Goal: Task Accomplishment & Management: Use online tool/utility

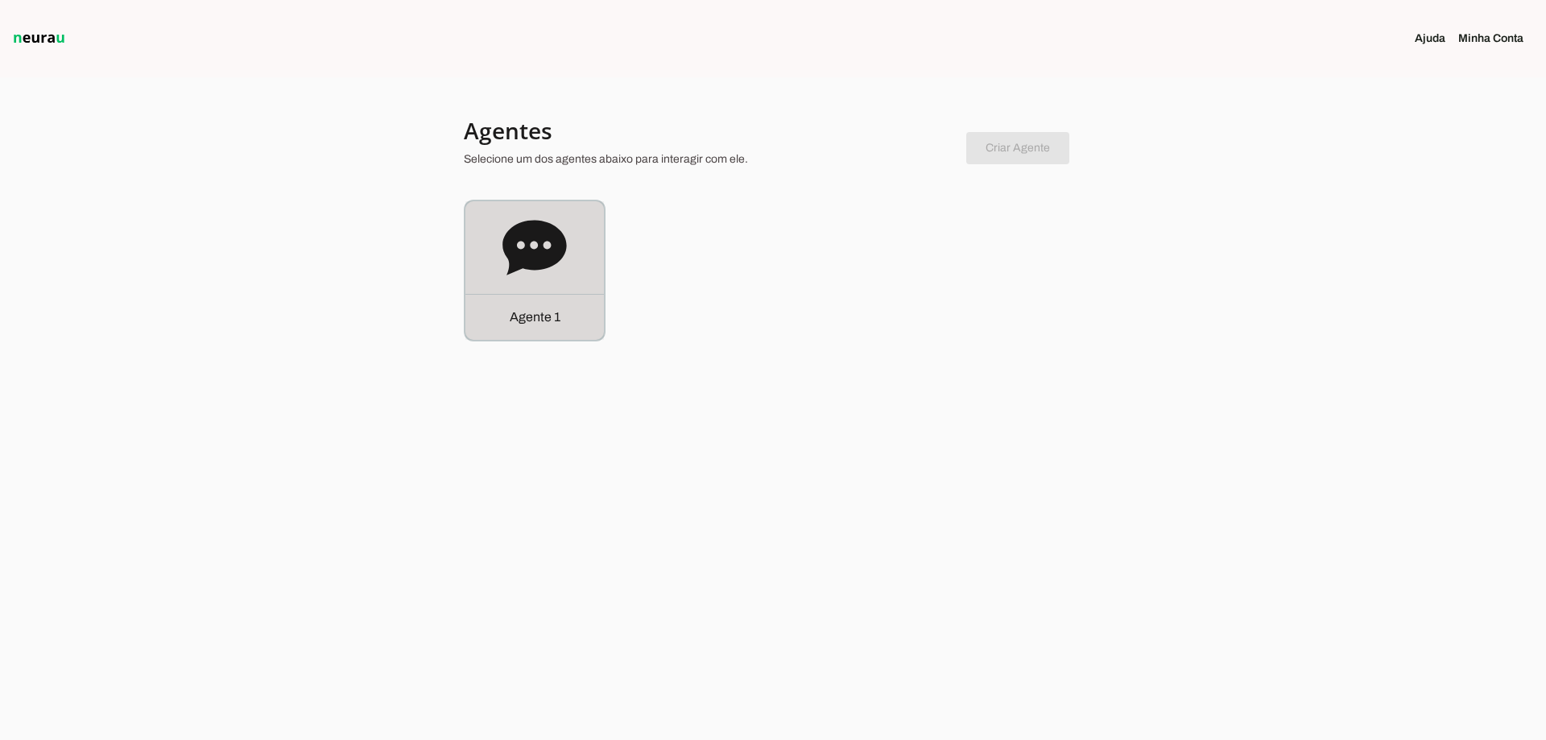
click at [559, 286] on div "Agente 1" at bounding box center [534, 270] width 138 height 138
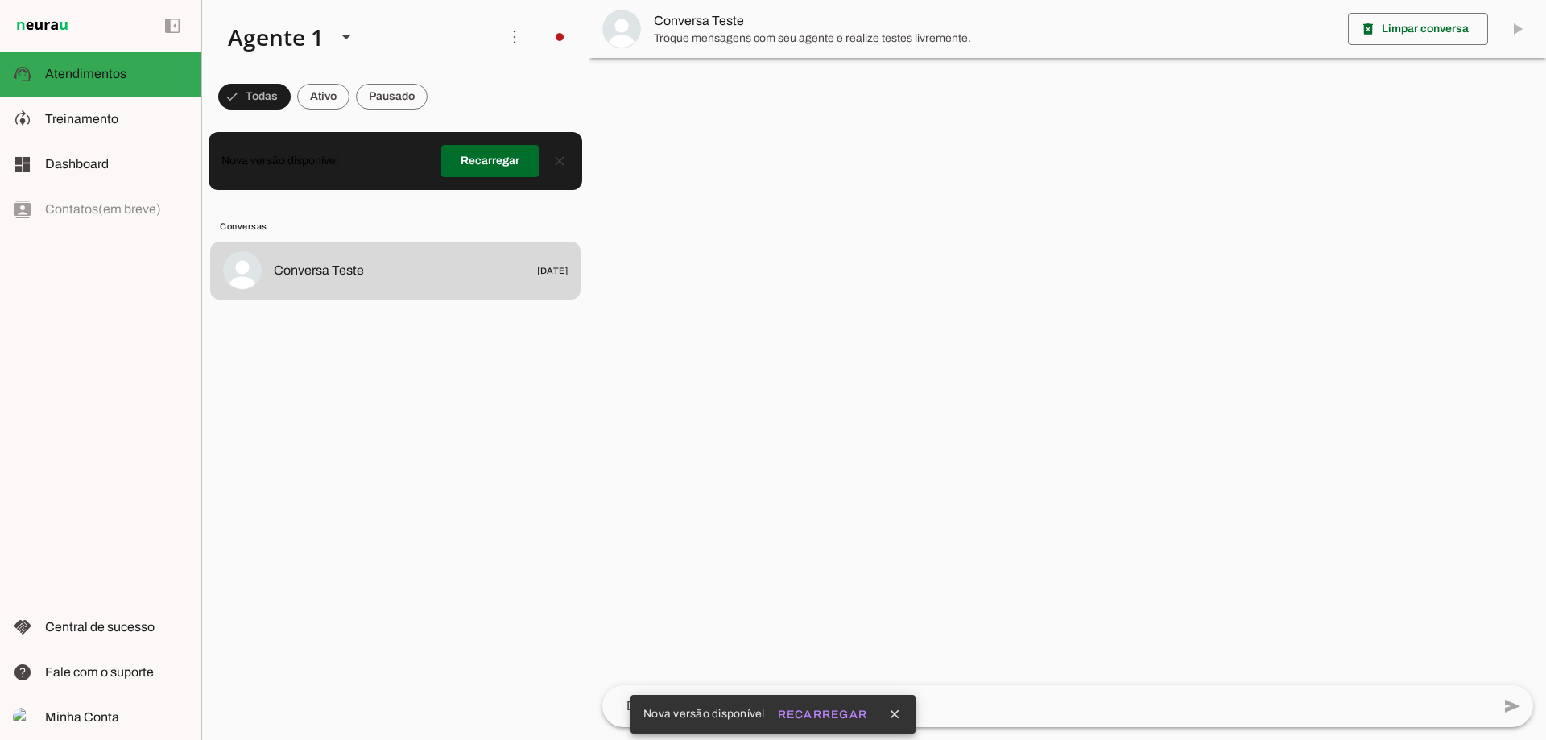
click at [486, 155] on span at bounding box center [489, 161] width 97 height 39
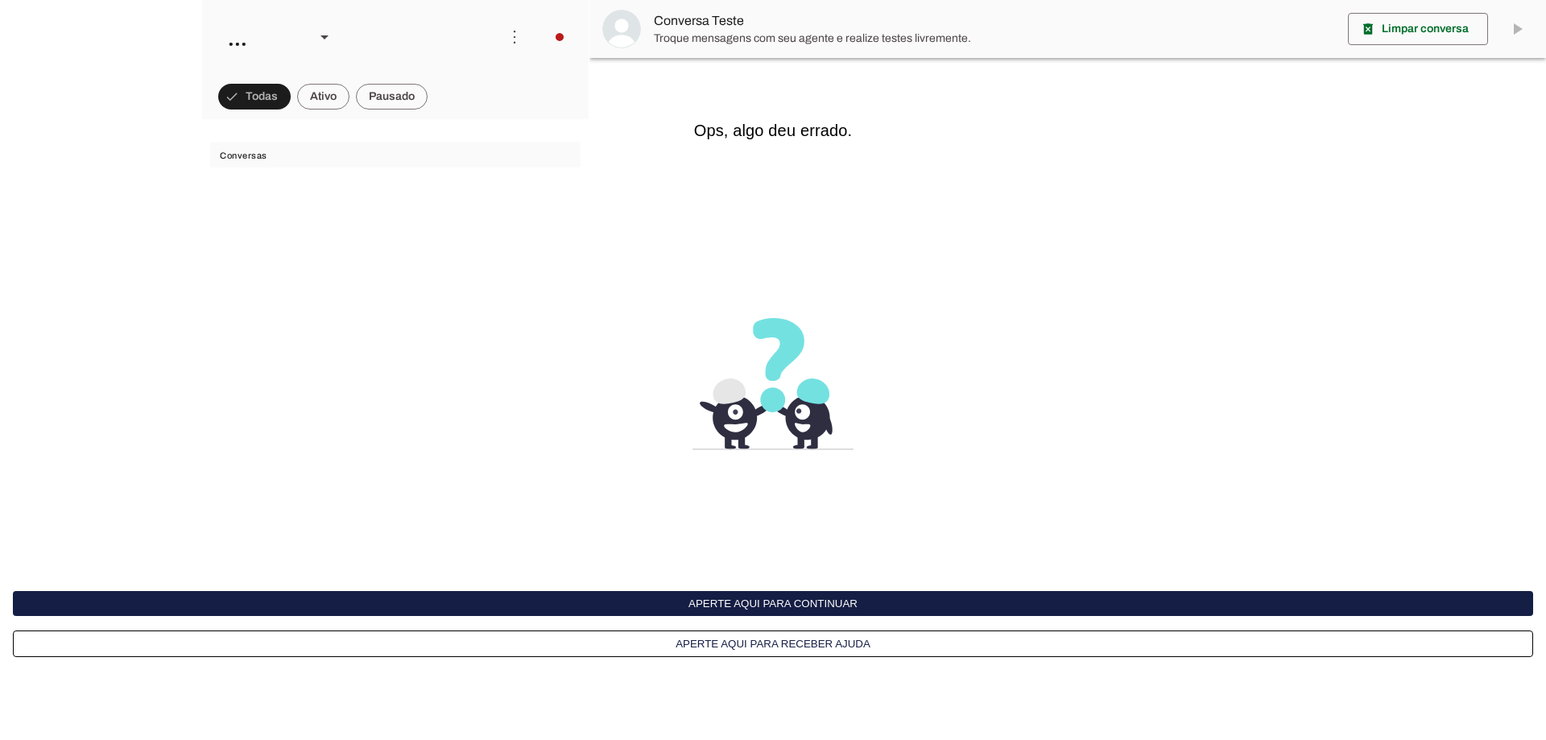
click at [0, 0] on button "Aperte aqui para continuar" at bounding box center [0, 0] width 0 height 0
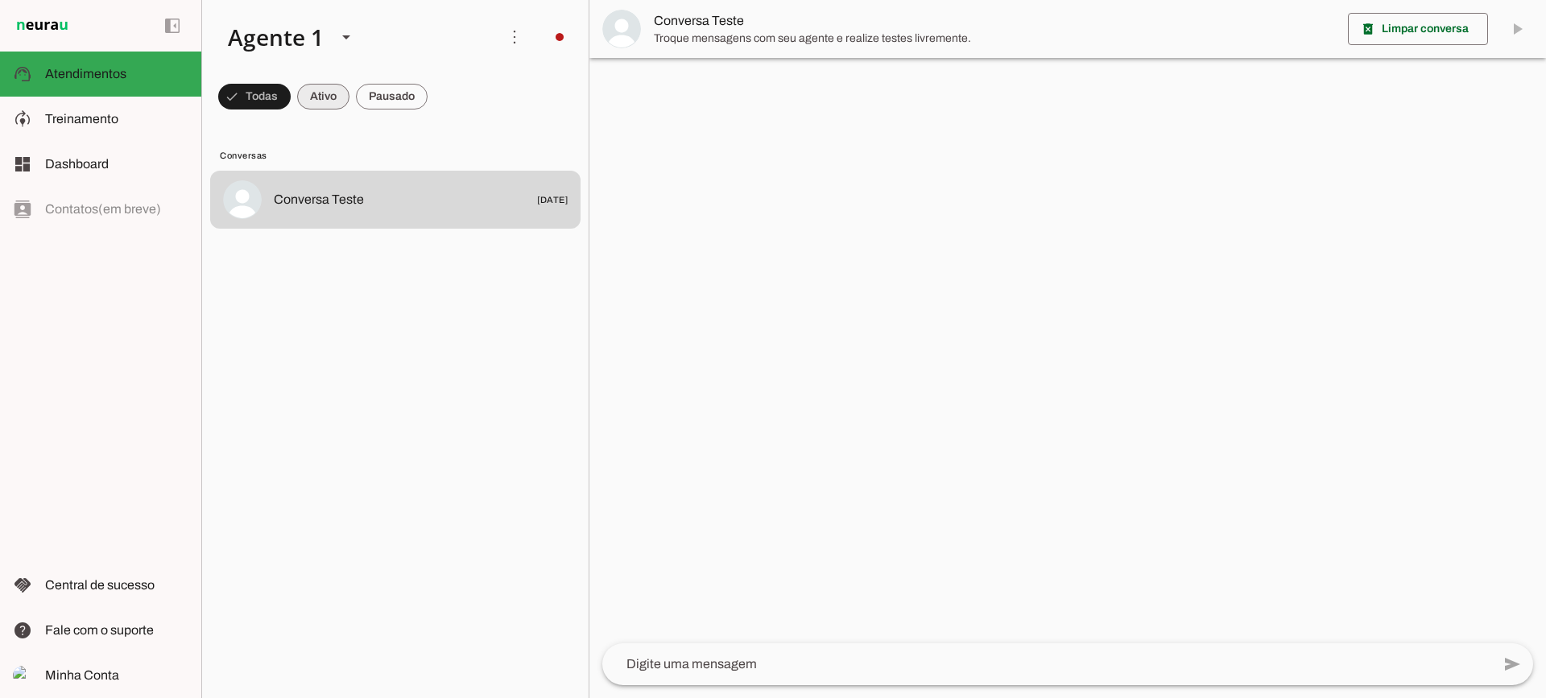
click at [312, 101] on span at bounding box center [323, 96] width 52 height 39
click at [392, 104] on span at bounding box center [392, 96] width 72 height 39
click at [327, 97] on span at bounding box center [309, 96] width 52 height 39
click at [387, 98] on span at bounding box center [392, 96] width 72 height 39
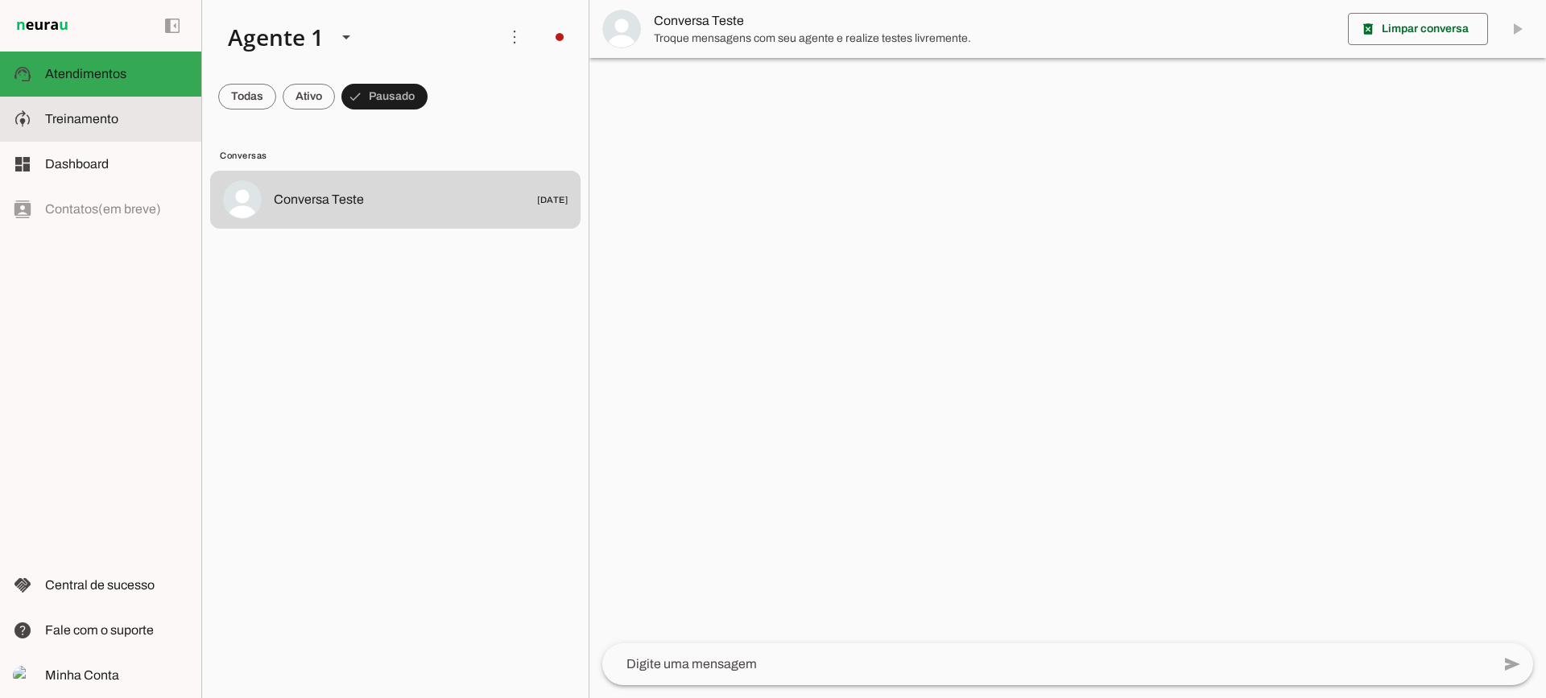
click at [93, 104] on md-item "model_training Treinamento Treinamento" at bounding box center [100, 119] width 201 height 45
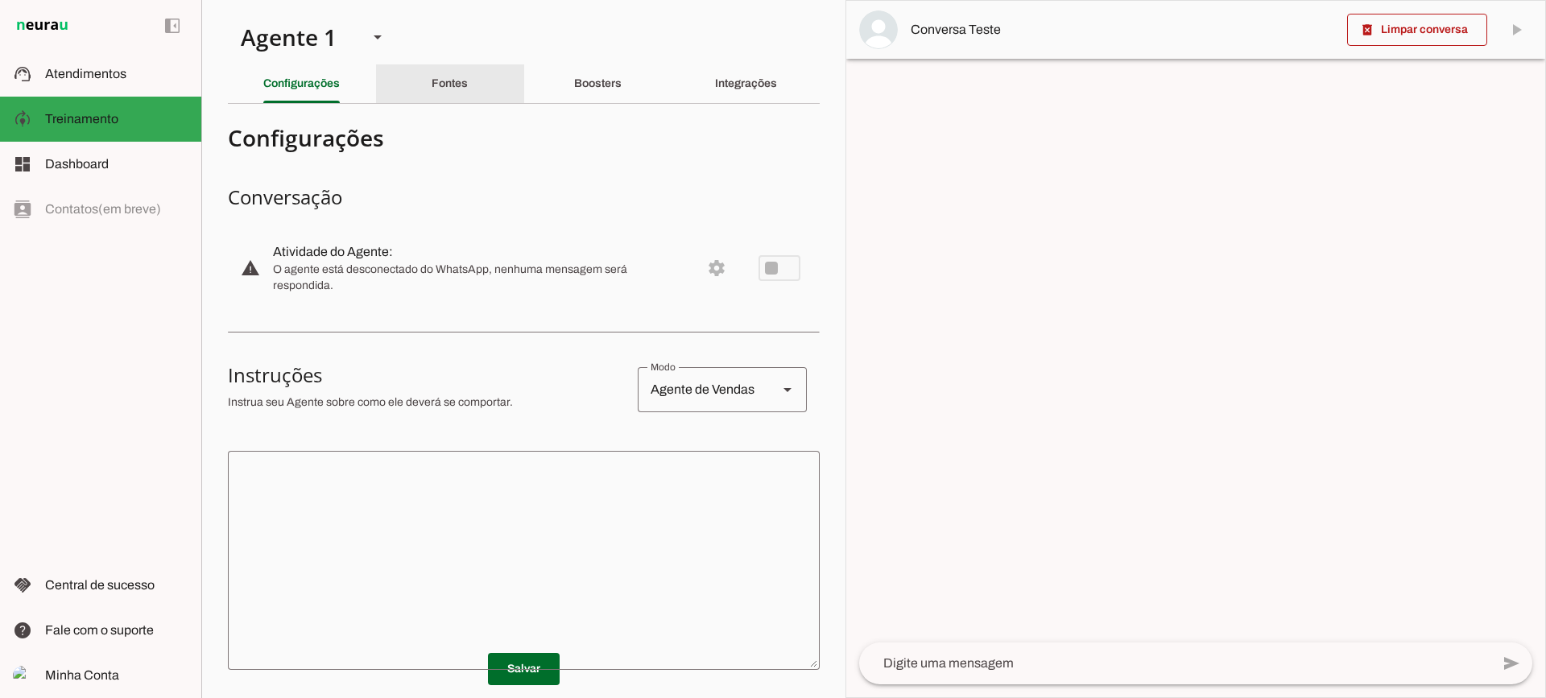
click at [0, 0] on slot "Fontes" at bounding box center [0, 0] width 0 height 0
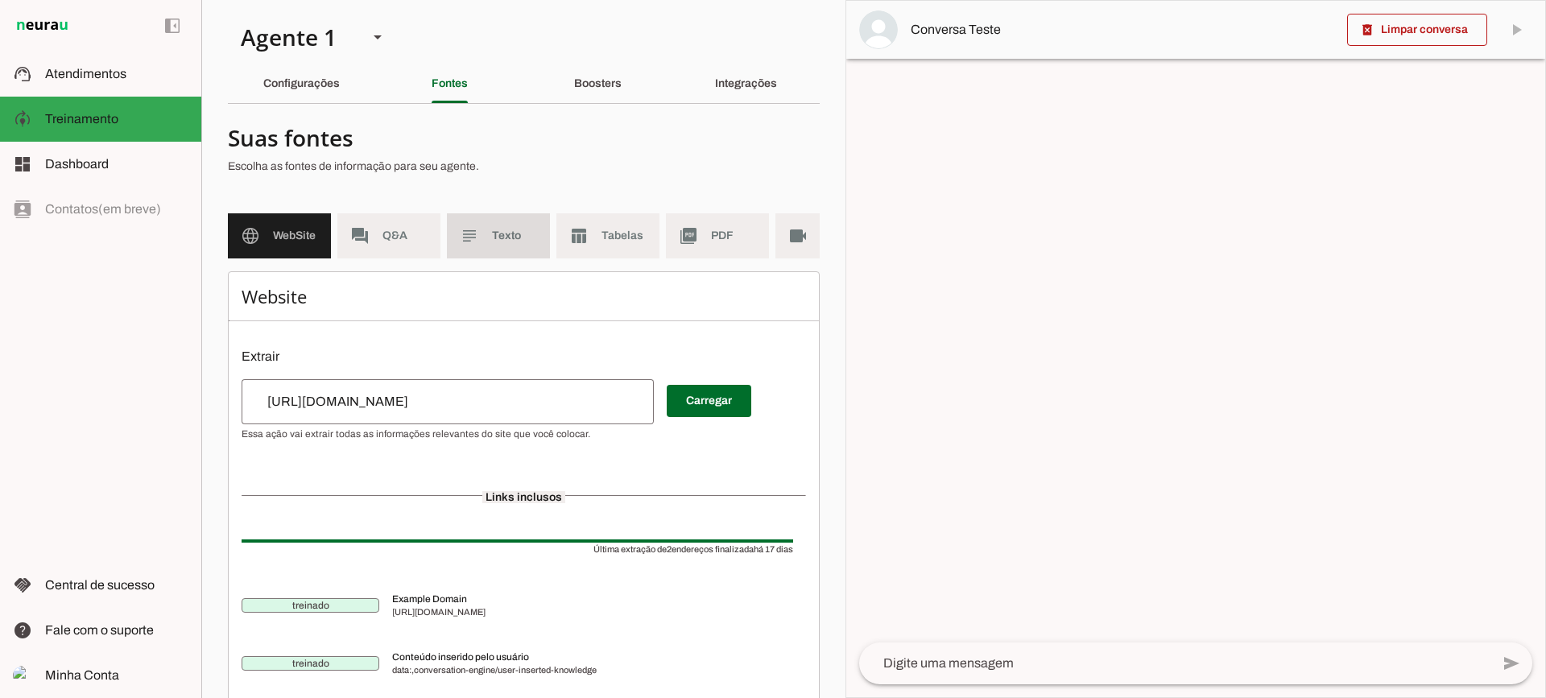
click at [493, 240] on span "Texto" at bounding box center [514, 236] width 45 height 16
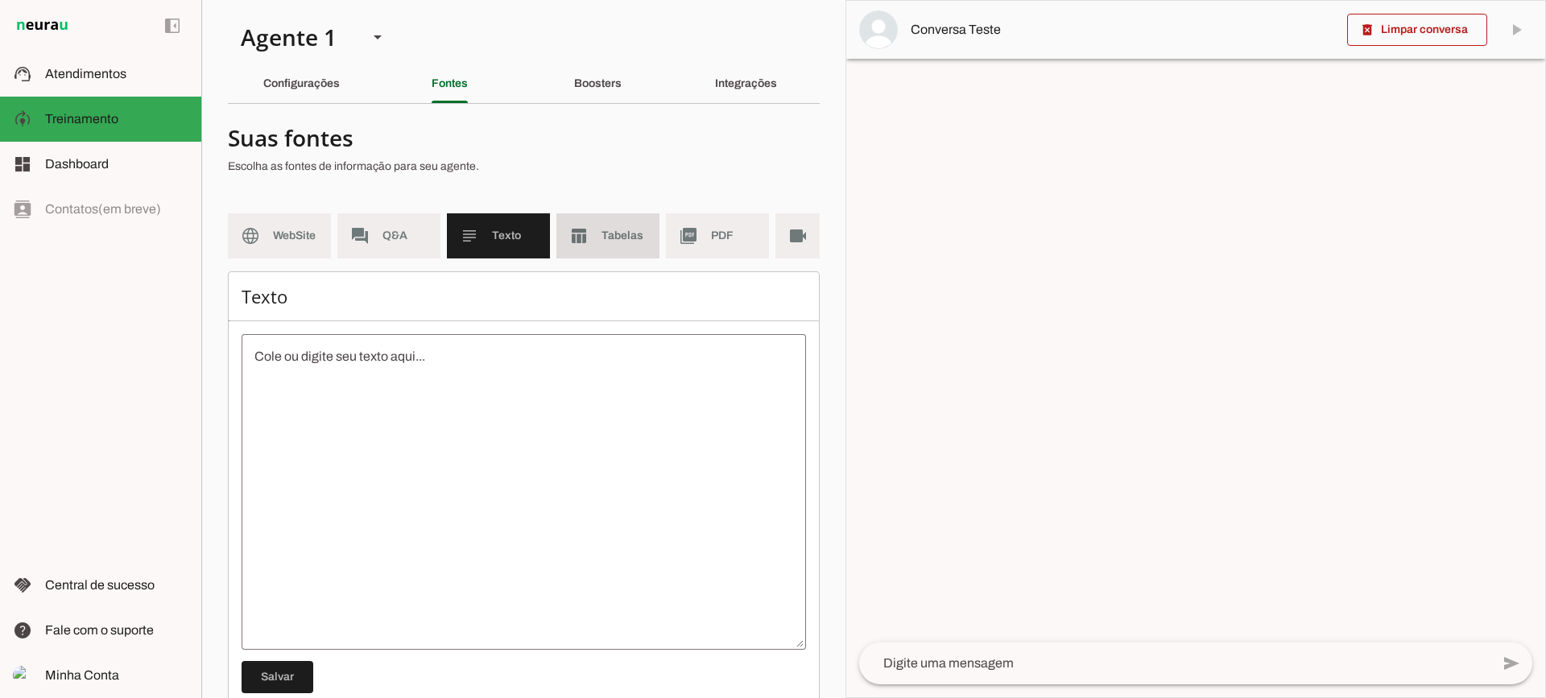
drag, startPoint x: 617, startPoint y: 242, endPoint x: 652, endPoint y: 261, distance: 39.3
click at [617, 241] on span "Tabelas" at bounding box center [623, 236] width 45 height 16
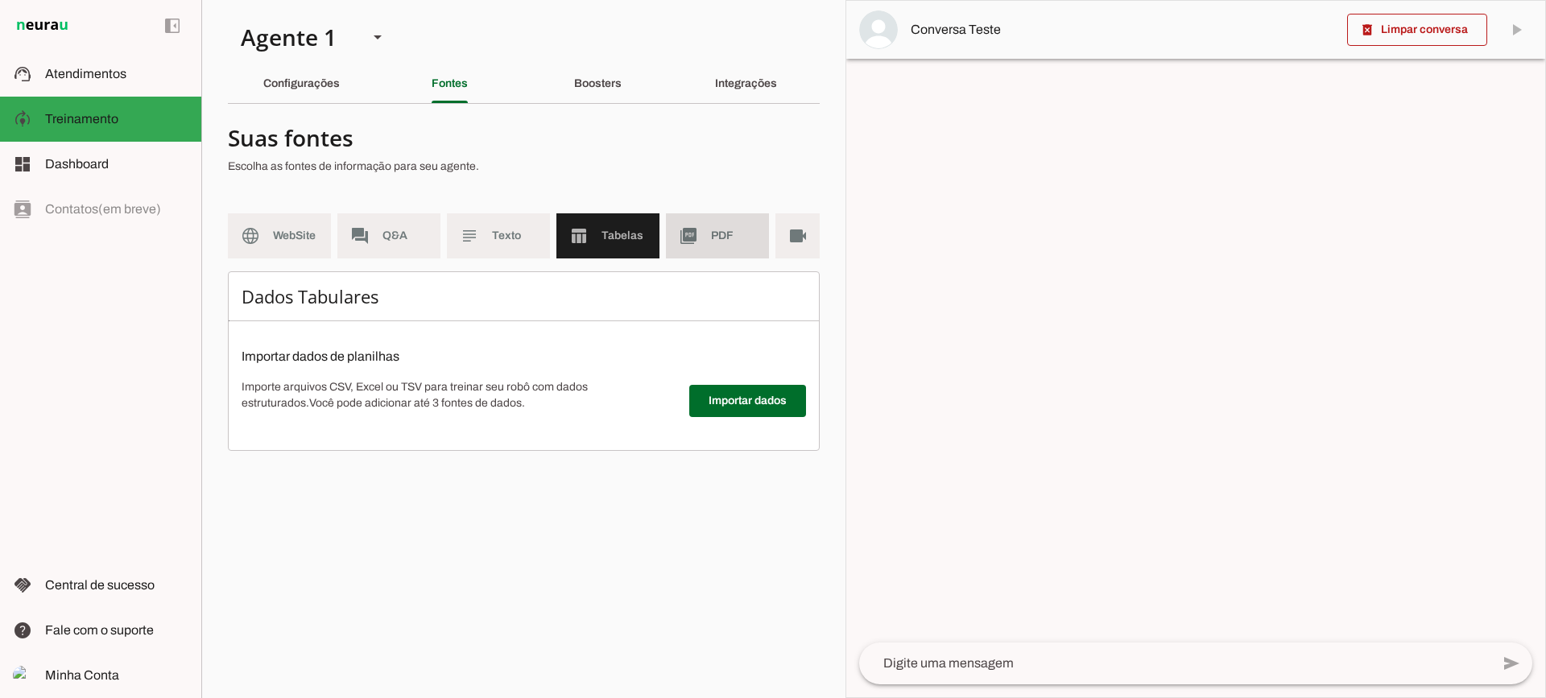
click at [712, 244] on md-item "picture_as_pdf PDF" at bounding box center [717, 235] width 103 height 45
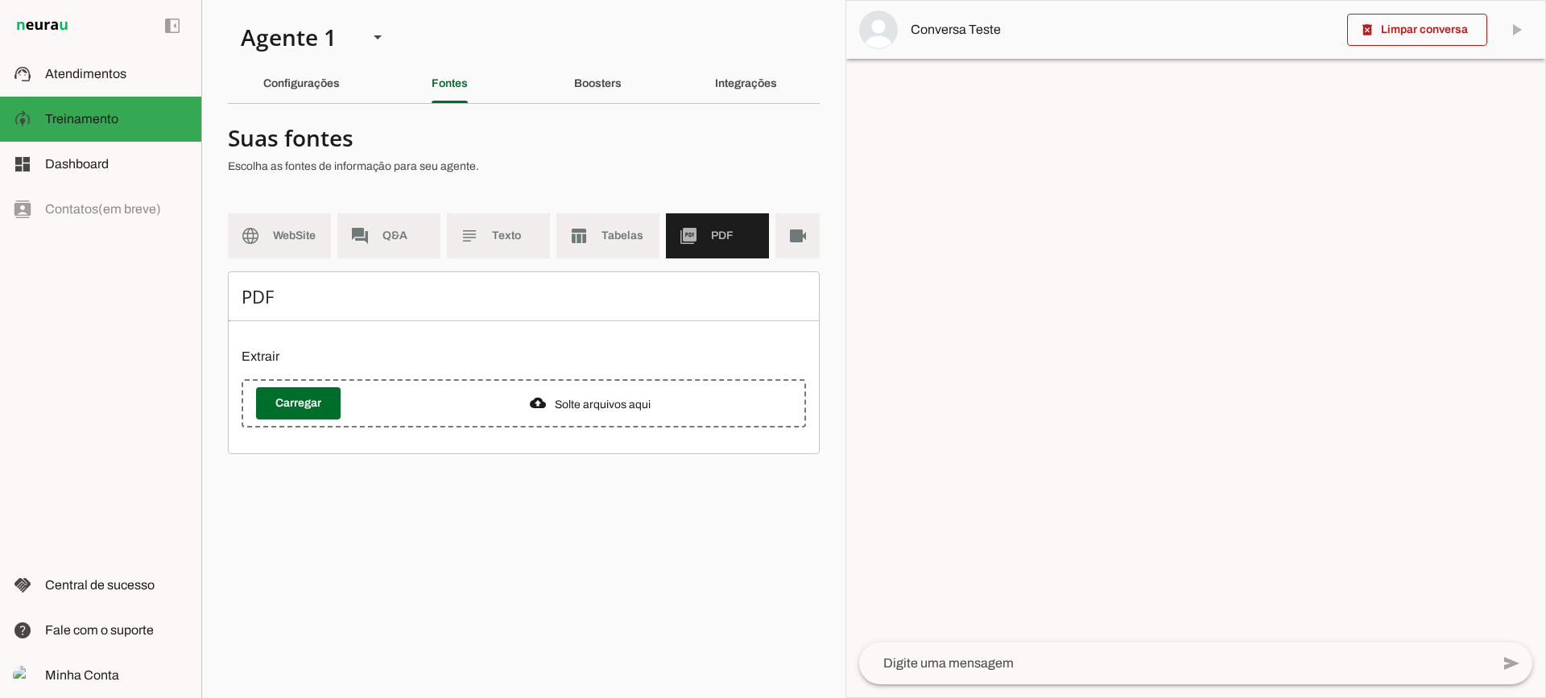
scroll to position [0, 59]
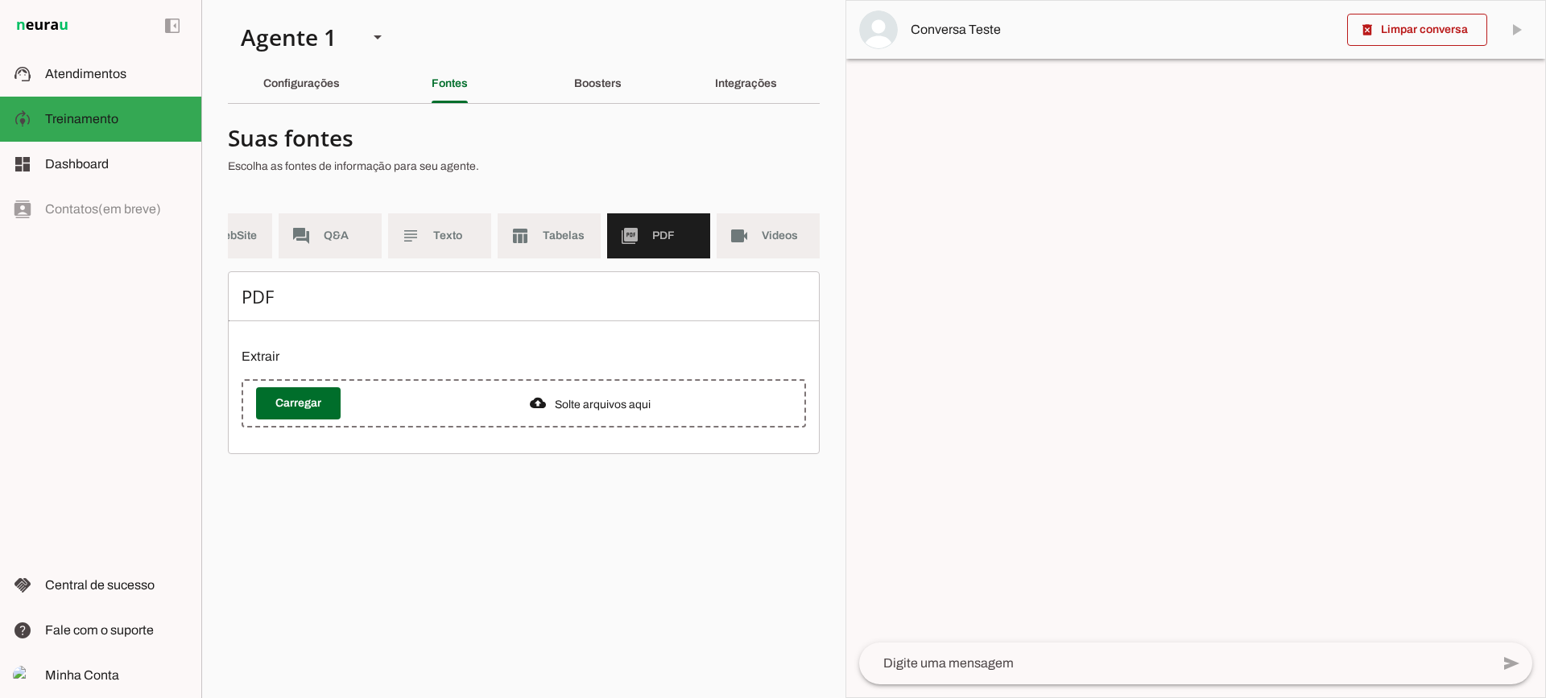
drag, startPoint x: 733, startPoint y: 241, endPoint x: 702, endPoint y: 254, distance: 33.9
click at [0, 0] on slot "videocam" at bounding box center [0, 0] width 0 height 0
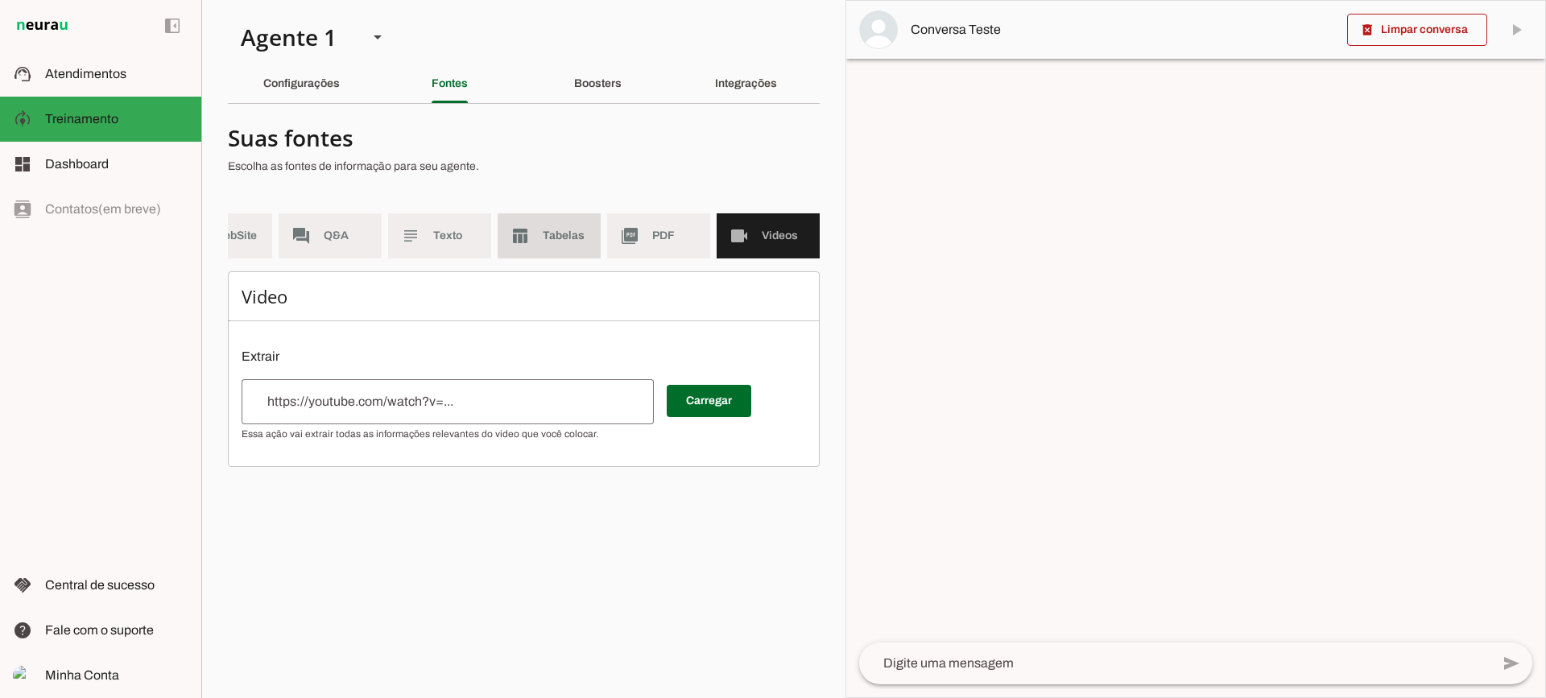
click at [551, 216] on md-item "table_chart Tabelas" at bounding box center [548, 235] width 103 height 45
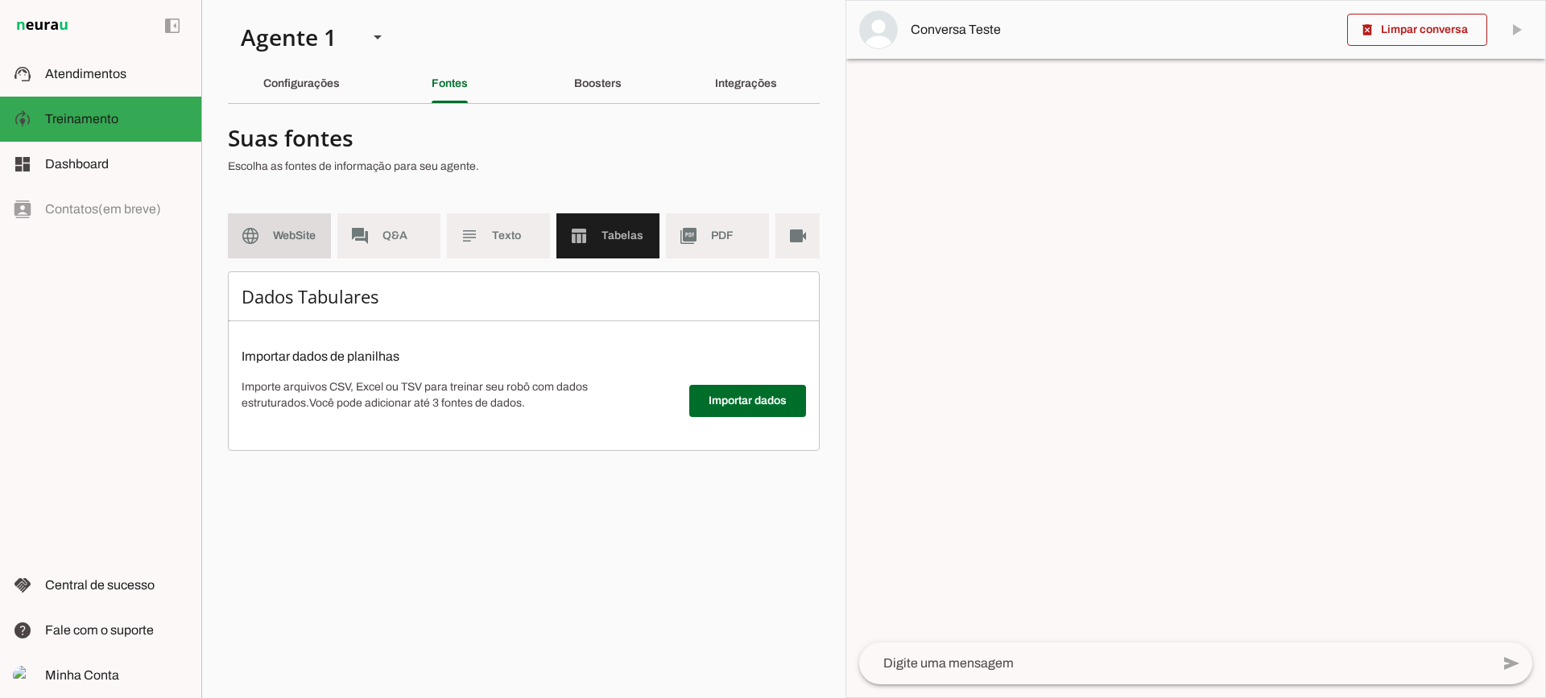
click at [298, 229] on span "WebSite" at bounding box center [295, 236] width 45 height 16
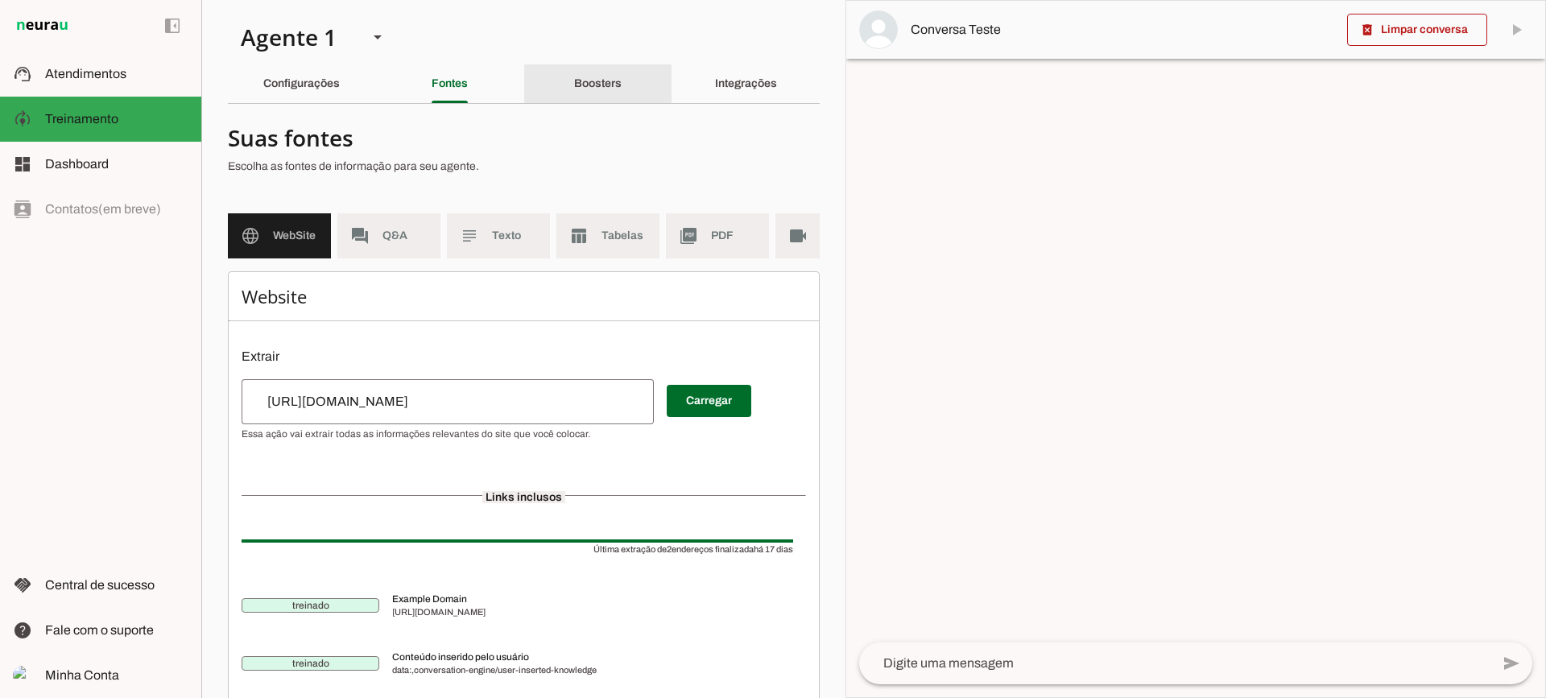
click at [584, 97] on div "Boosters" at bounding box center [597, 83] width 47 height 39
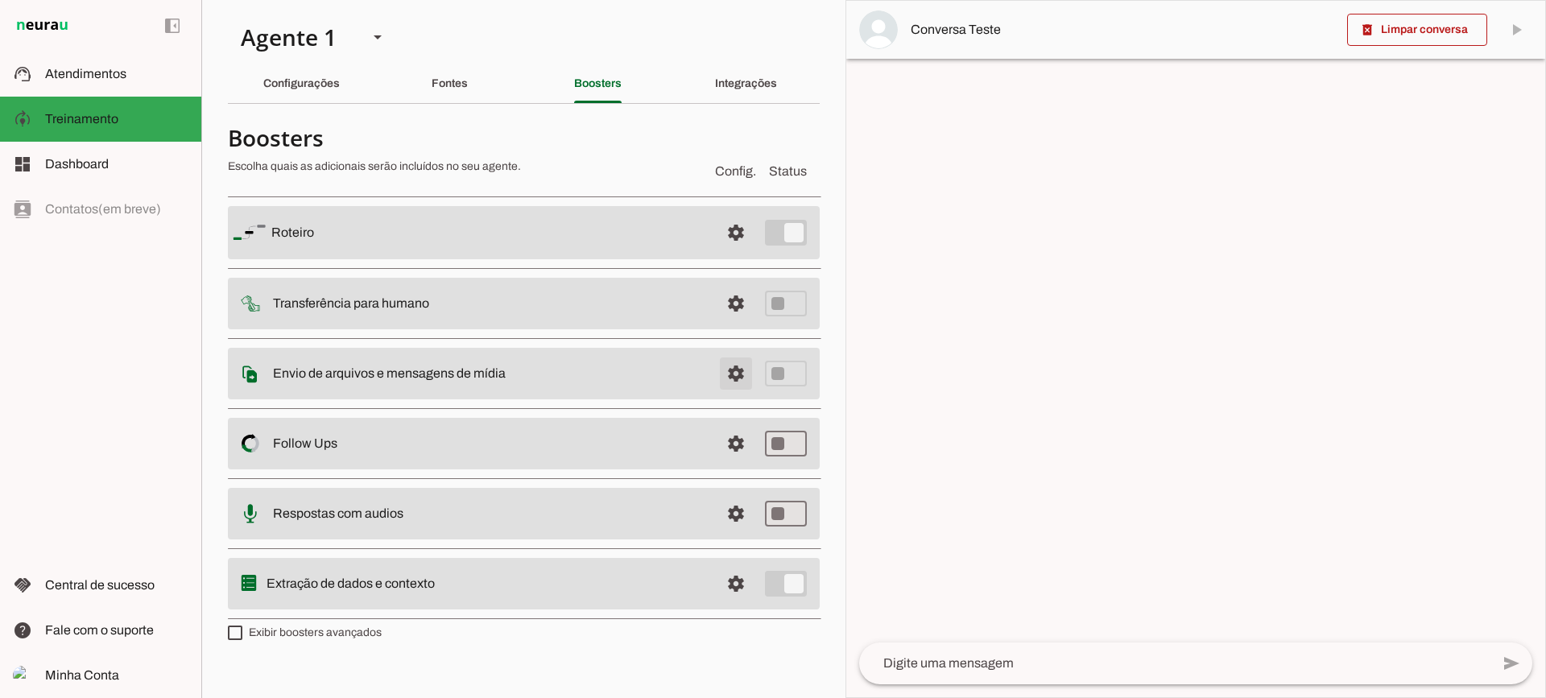
click at [733, 363] on span at bounding box center [735, 373] width 39 height 39
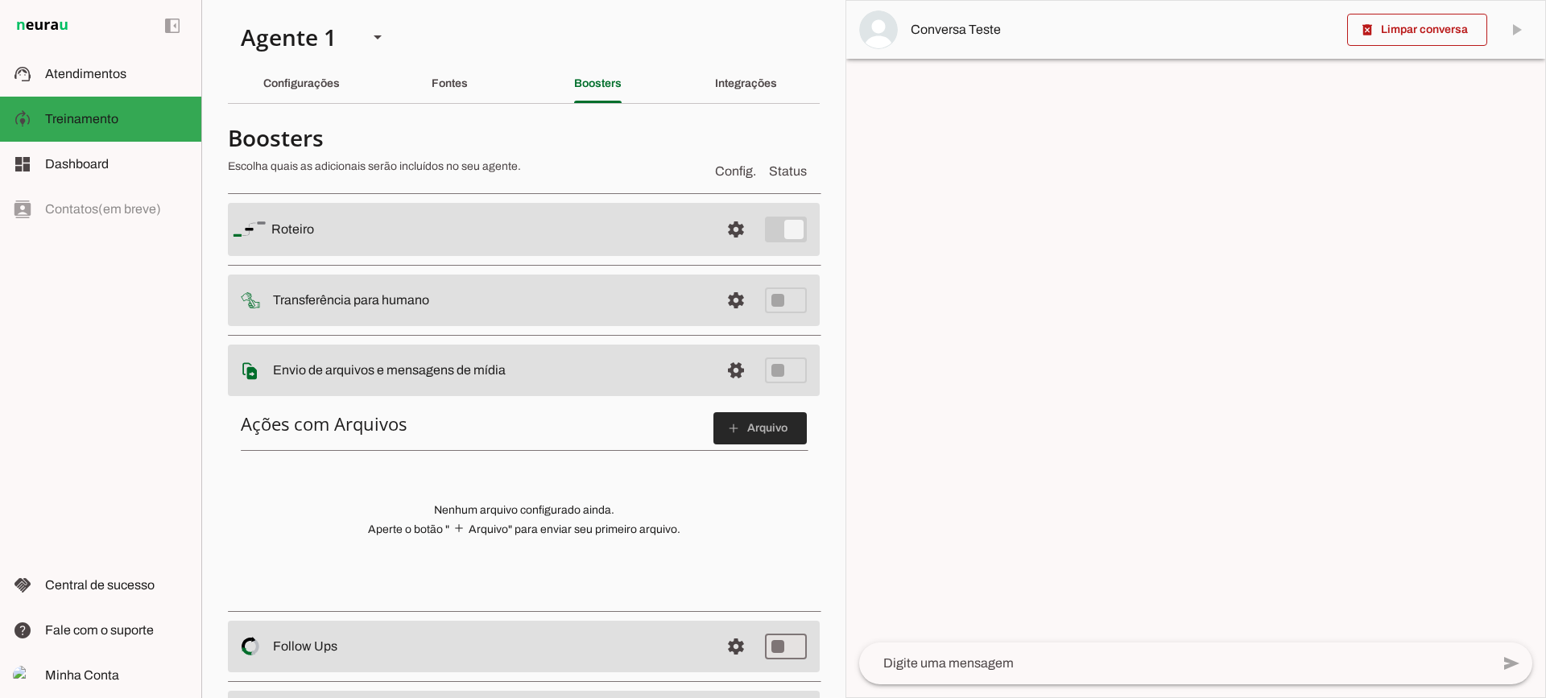
click at [0, 0] on slot "add" at bounding box center [0, 0] width 0 height 0
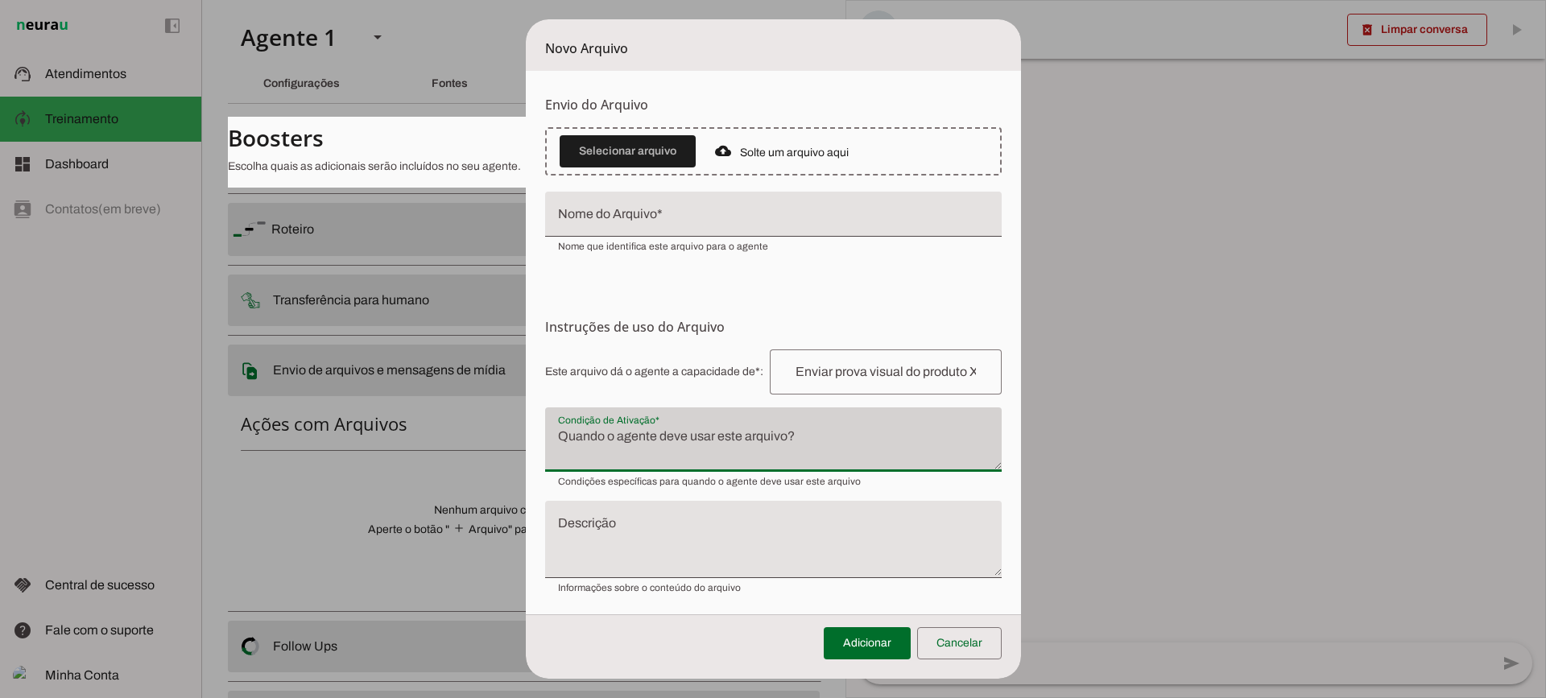
click at [679, 424] on div at bounding box center [773, 439] width 456 height 64
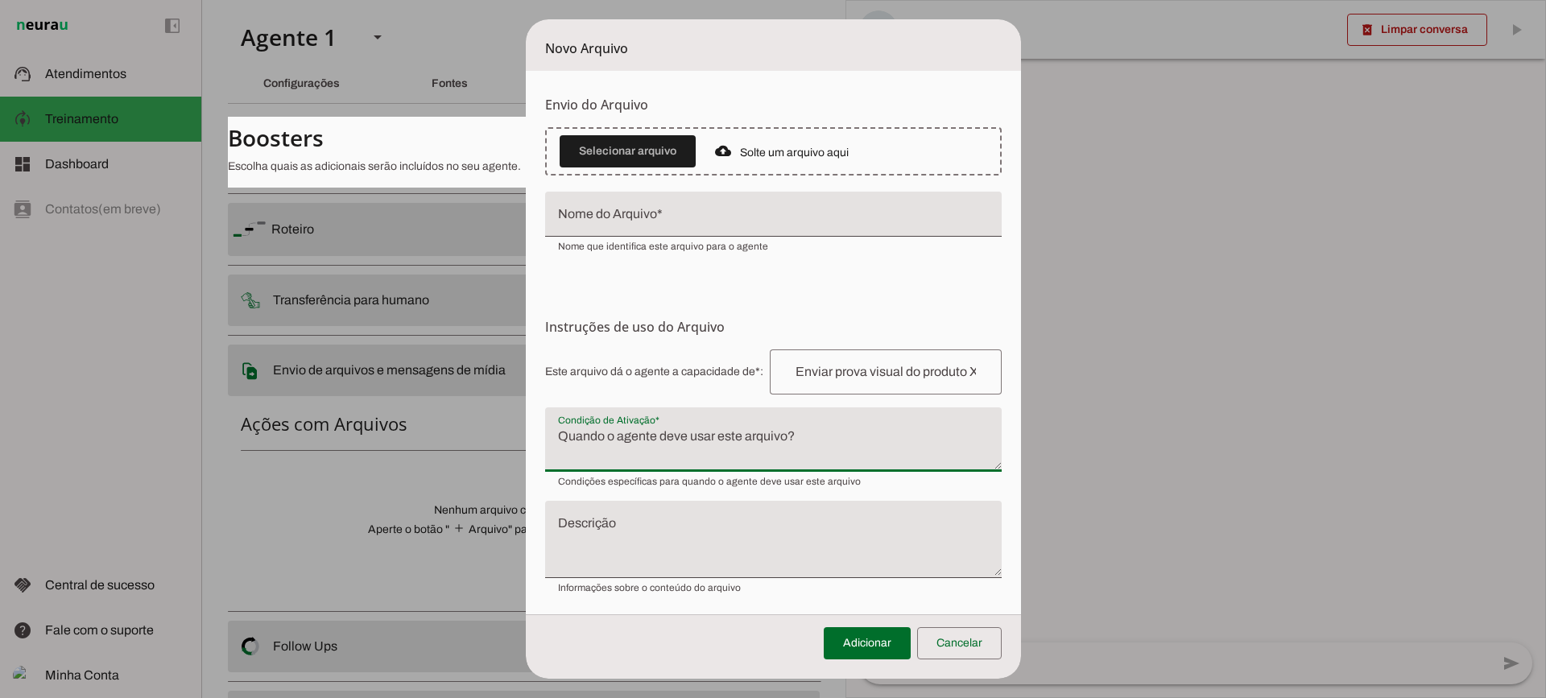
click at [658, 450] on textarea "Condição de Ativação" at bounding box center [773, 446] width 456 height 39
click at [953, 641] on span at bounding box center [959, 643] width 85 height 39
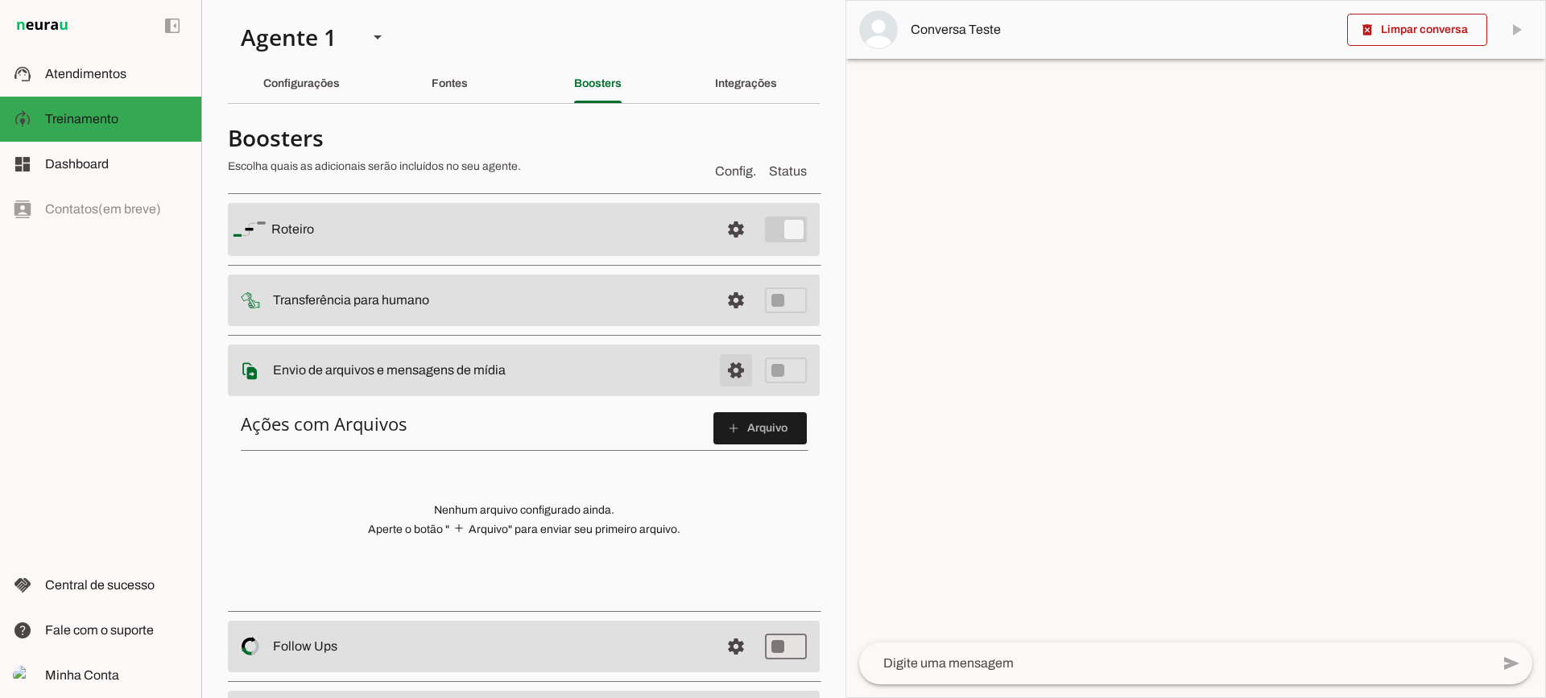
click at [718, 372] on span at bounding box center [735, 370] width 39 height 39
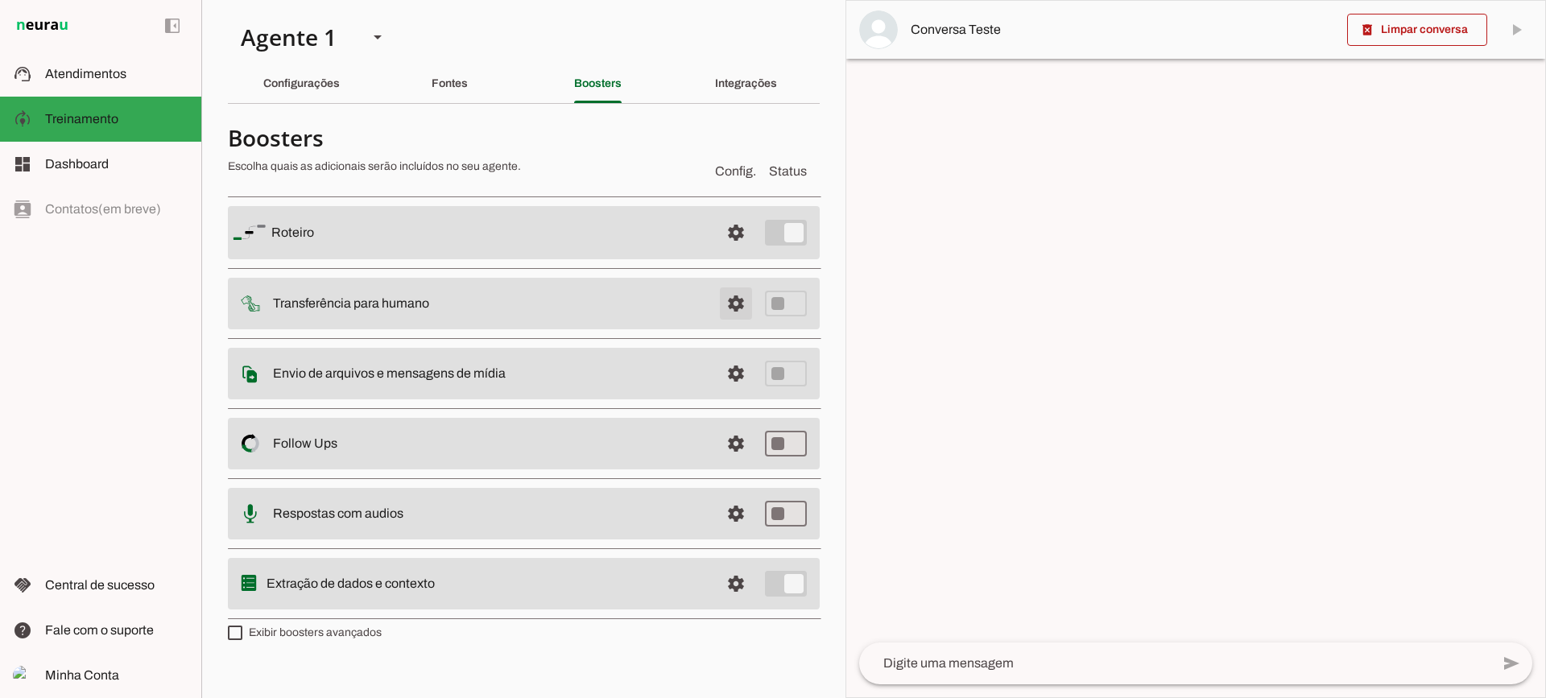
click at [736, 305] on span at bounding box center [735, 303] width 39 height 39
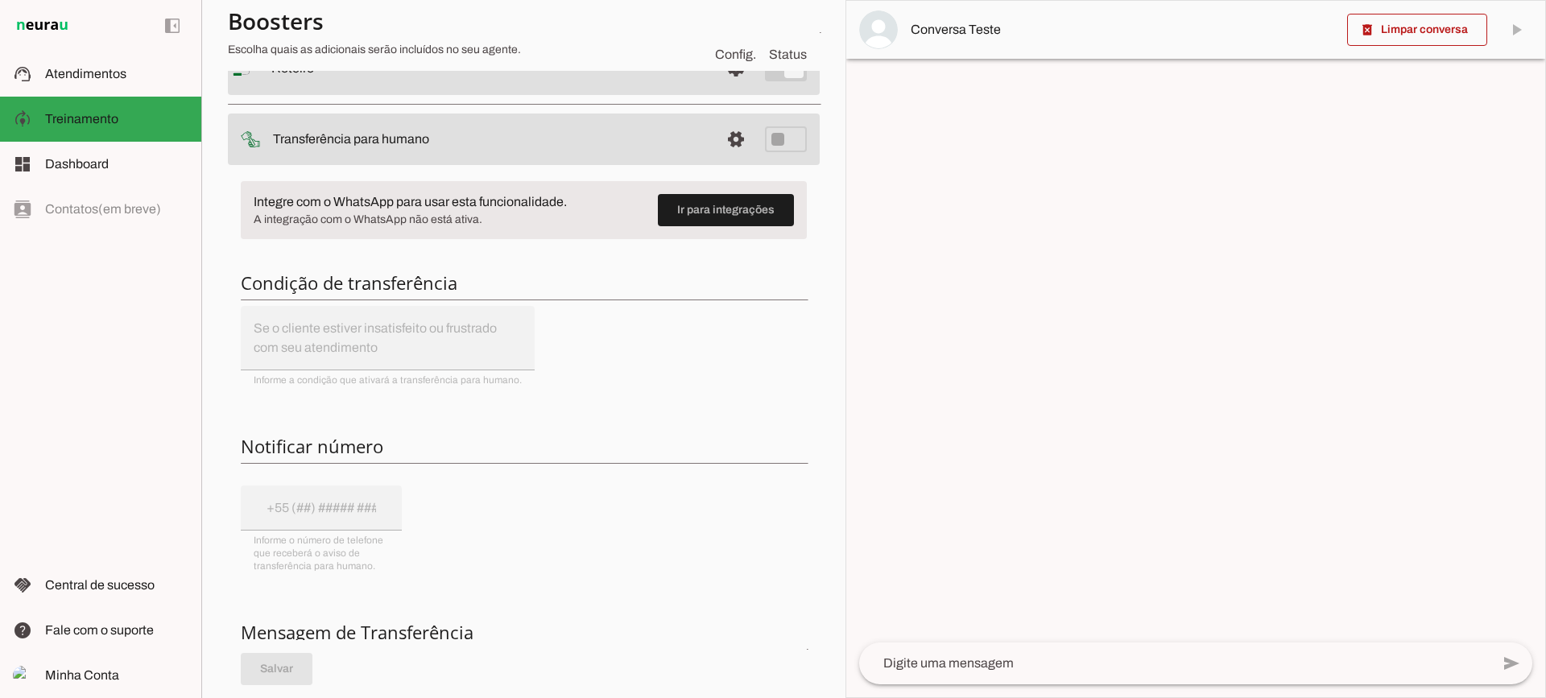
scroll to position [80, 0]
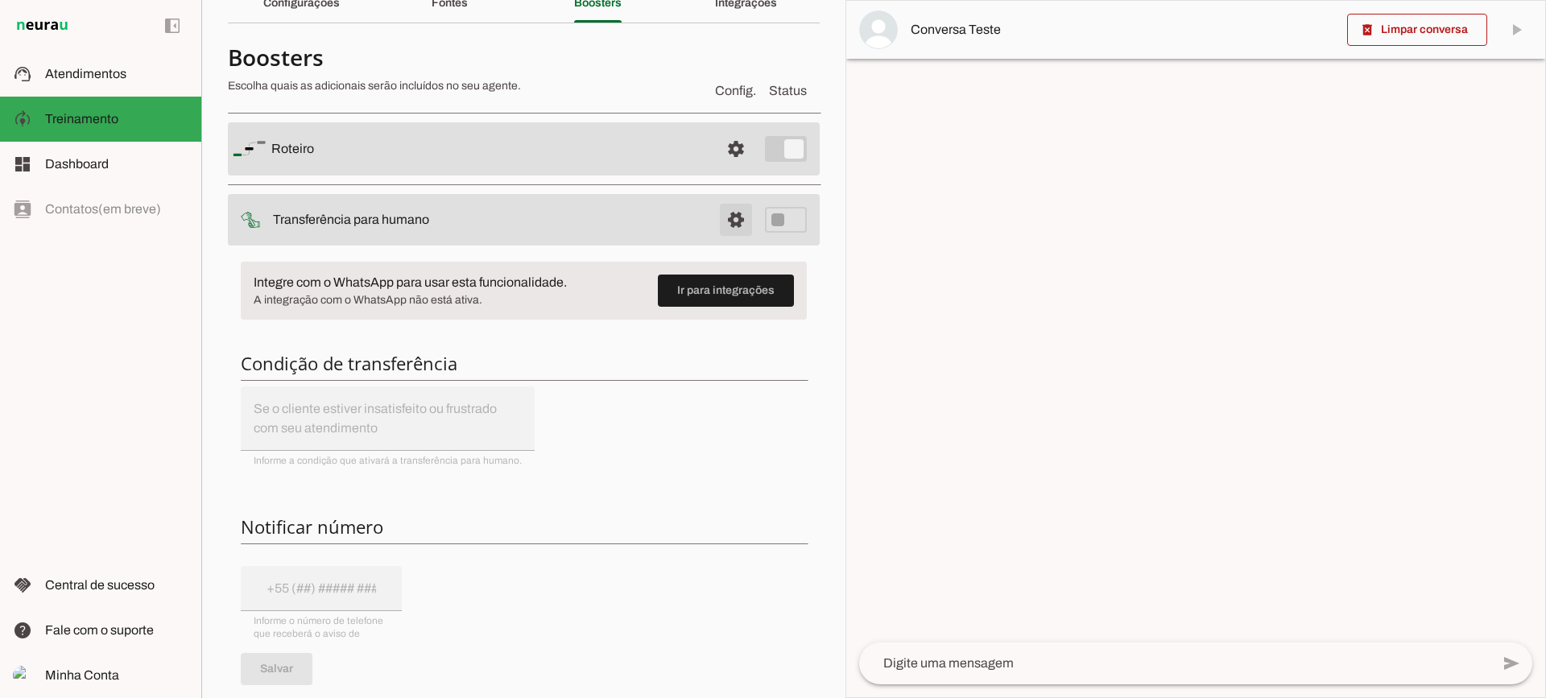
click at [716, 221] on span at bounding box center [735, 219] width 39 height 39
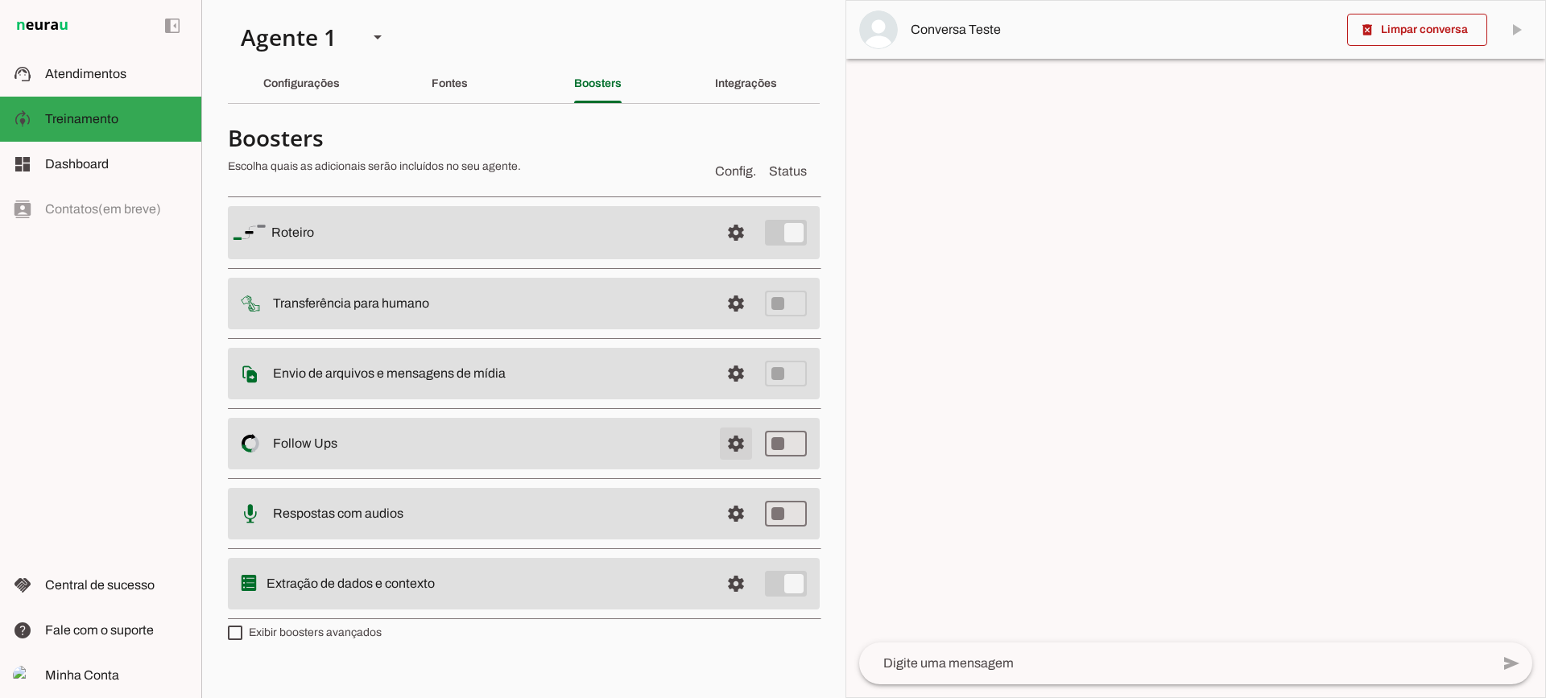
click at [727, 440] on span at bounding box center [735, 443] width 39 height 39
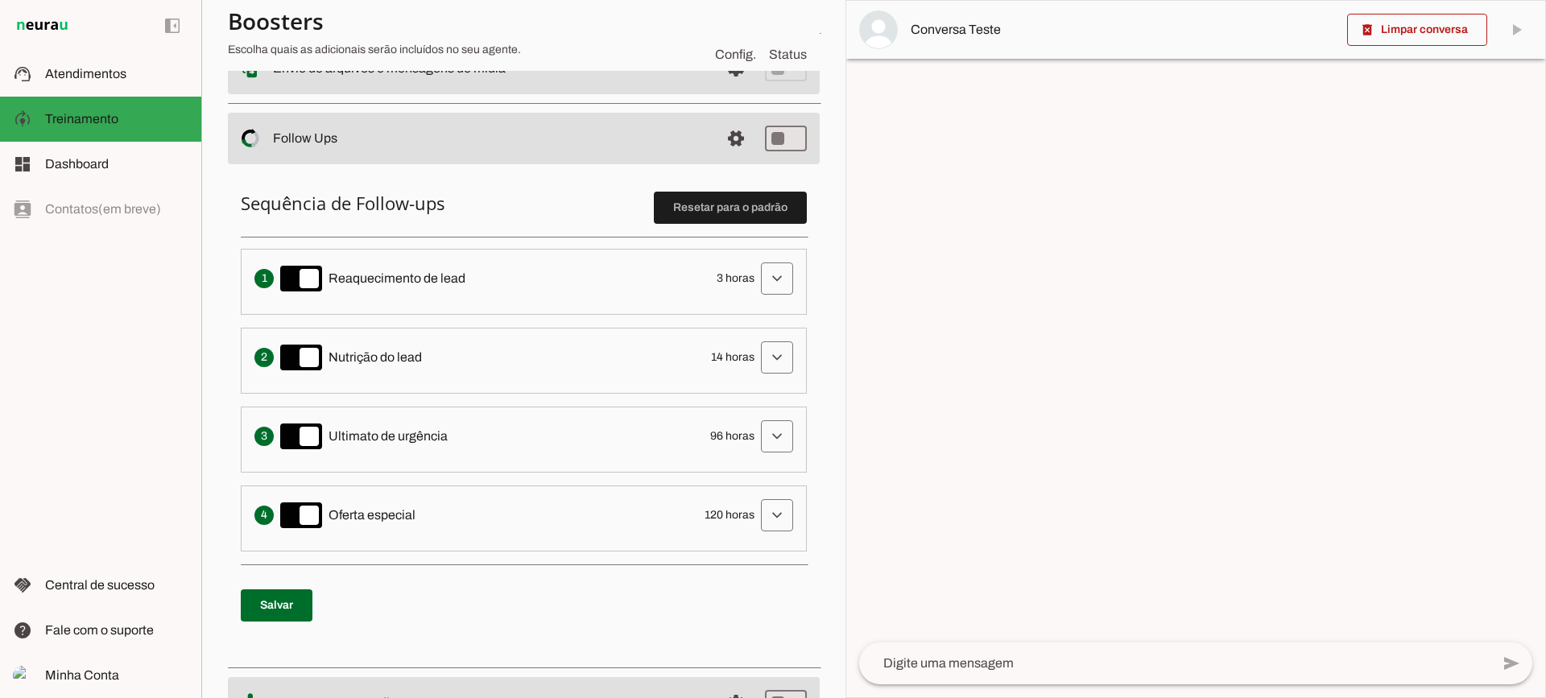
scroll to position [241, 0]
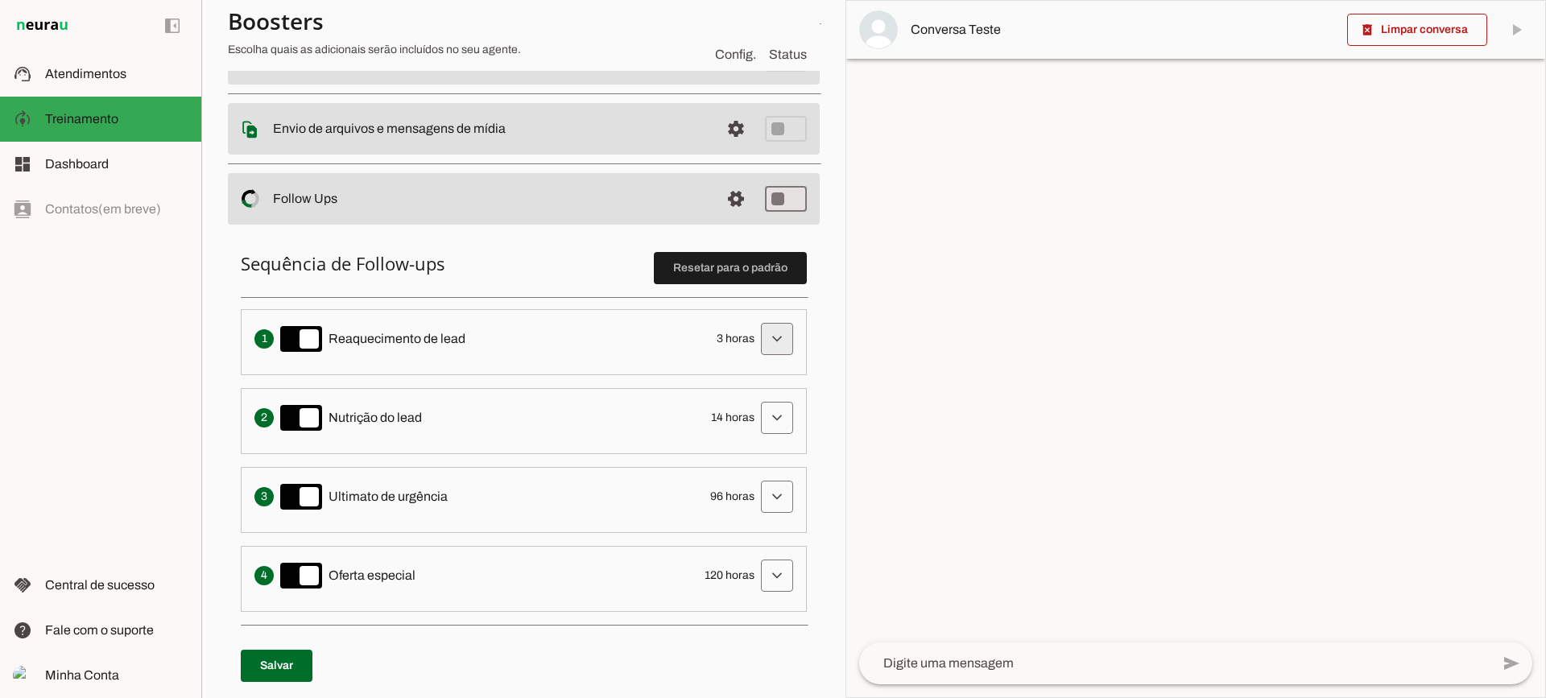
click at [757, 329] on span at bounding box center [776, 339] width 39 height 39
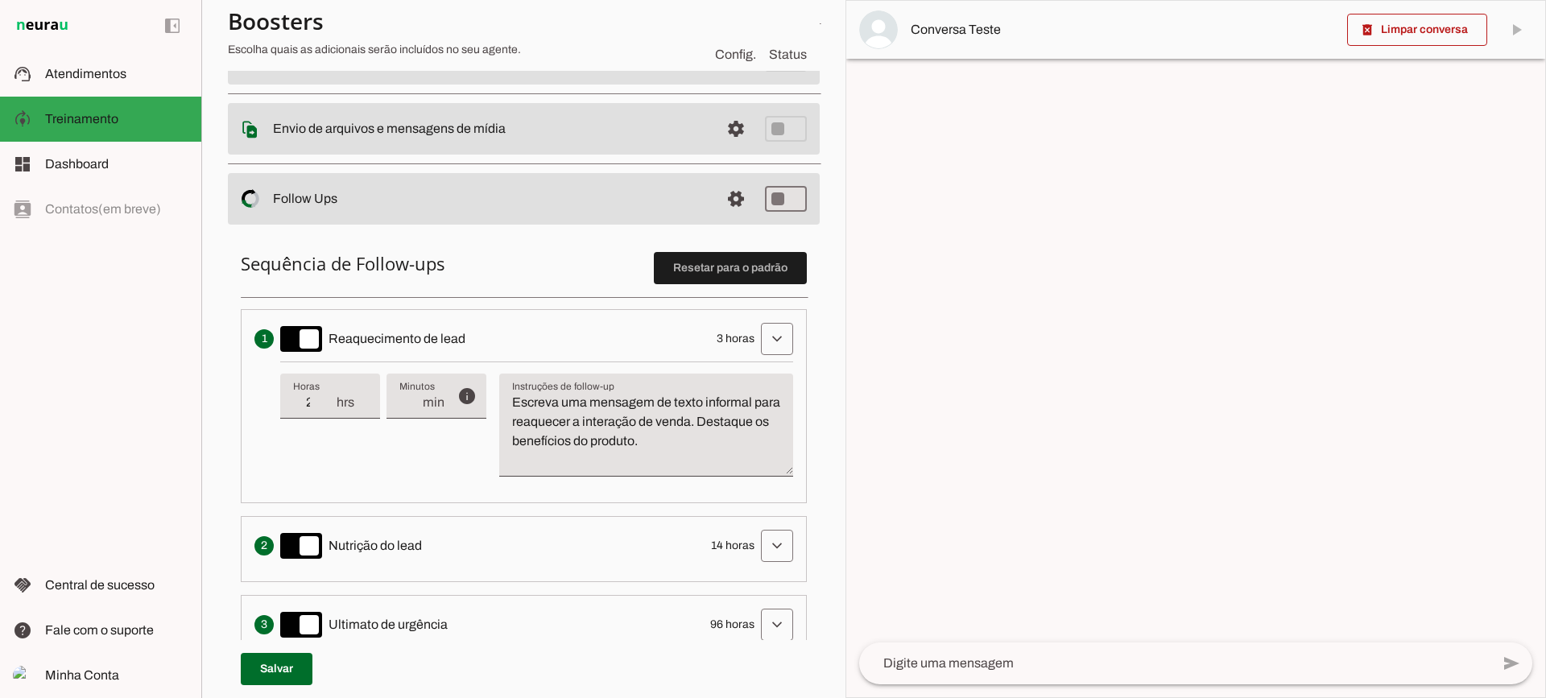
type input "2"
type md-filled-text-field "2"
click at [328, 412] on input "2" at bounding box center [314, 402] width 42 height 19
type input "1"
type md-filled-text-field "1"
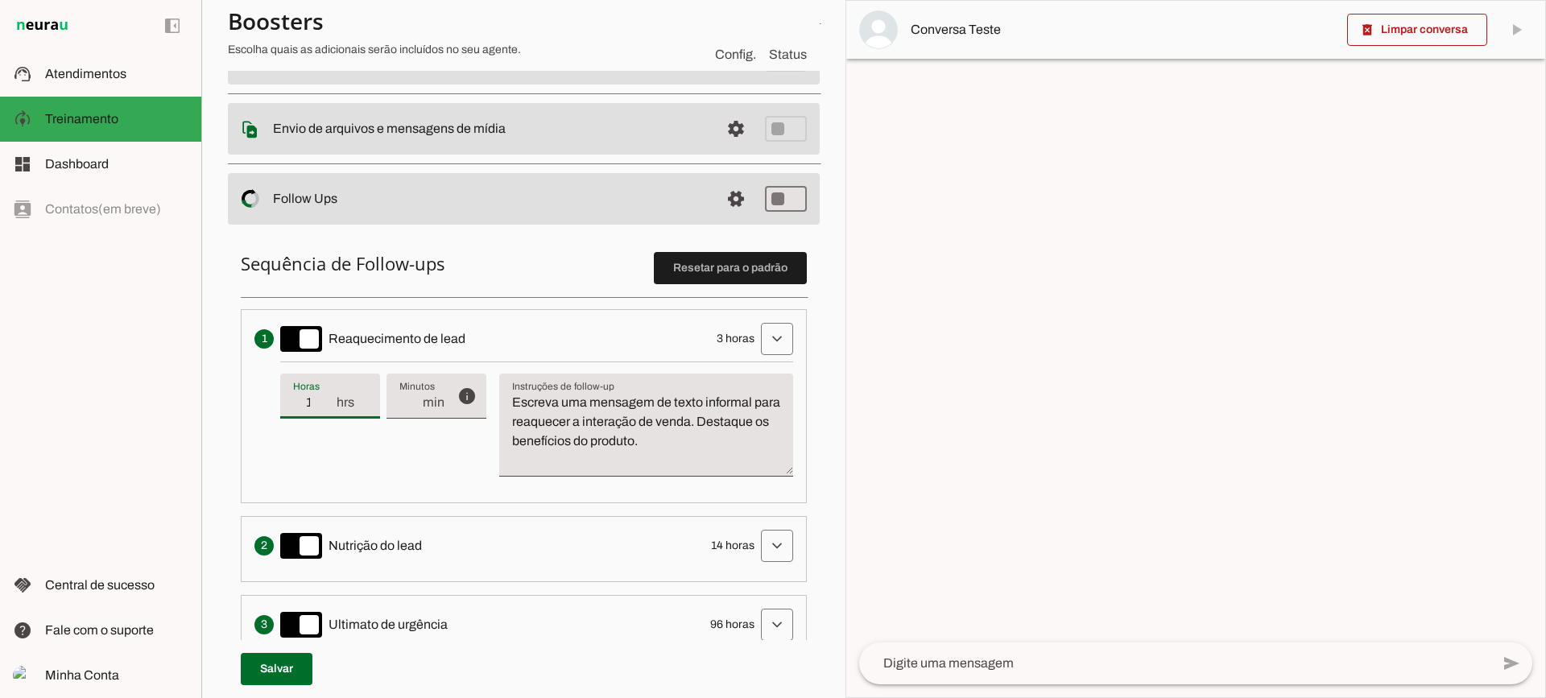
click at [328, 412] on input "1" at bounding box center [314, 402] width 42 height 19
type input "2"
type md-filled-text-field "2"
click at [328, 397] on input "2" at bounding box center [314, 402] width 42 height 19
type input "3"
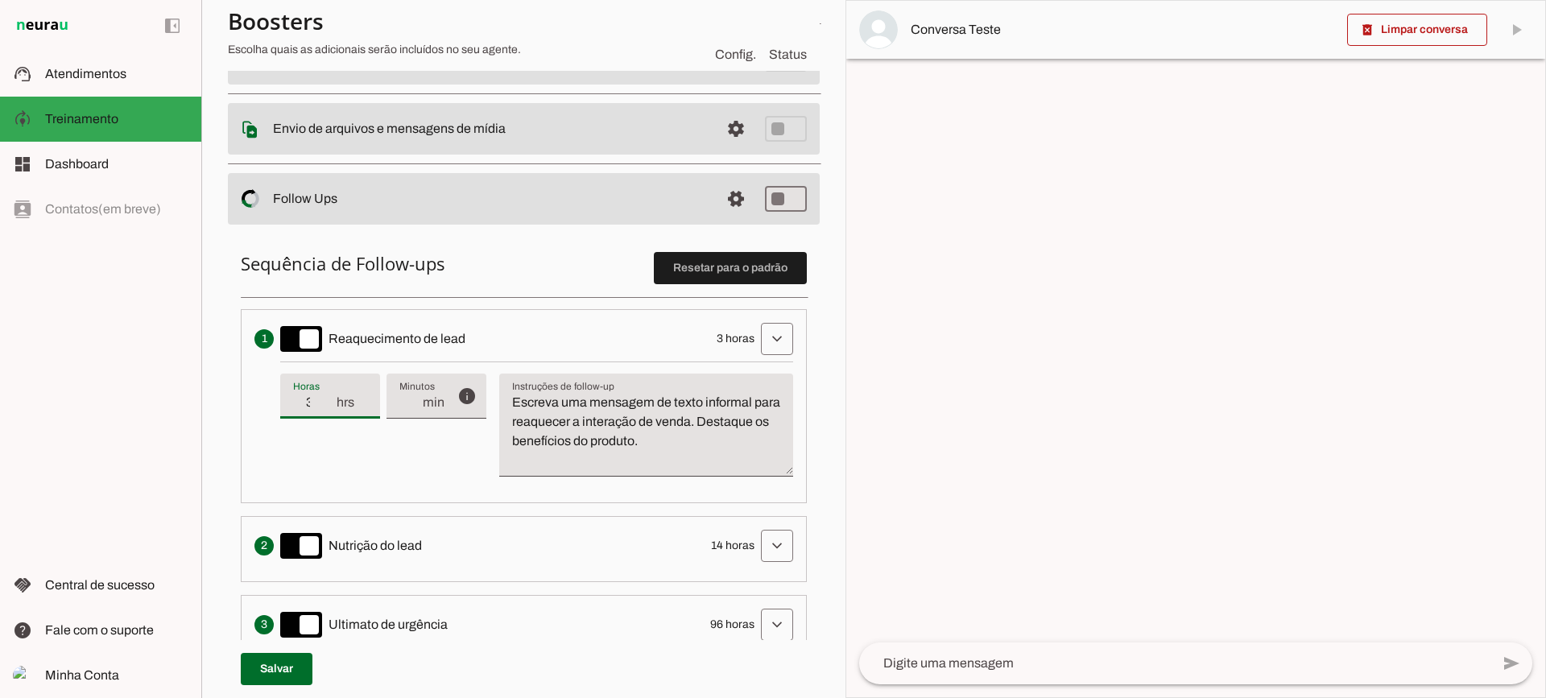
type md-filled-text-field "3"
click at [328, 397] on input "3" at bounding box center [314, 402] width 42 height 19
type input "4"
type md-filled-text-field "4"
click at [328, 397] on input "4" at bounding box center [314, 402] width 42 height 19
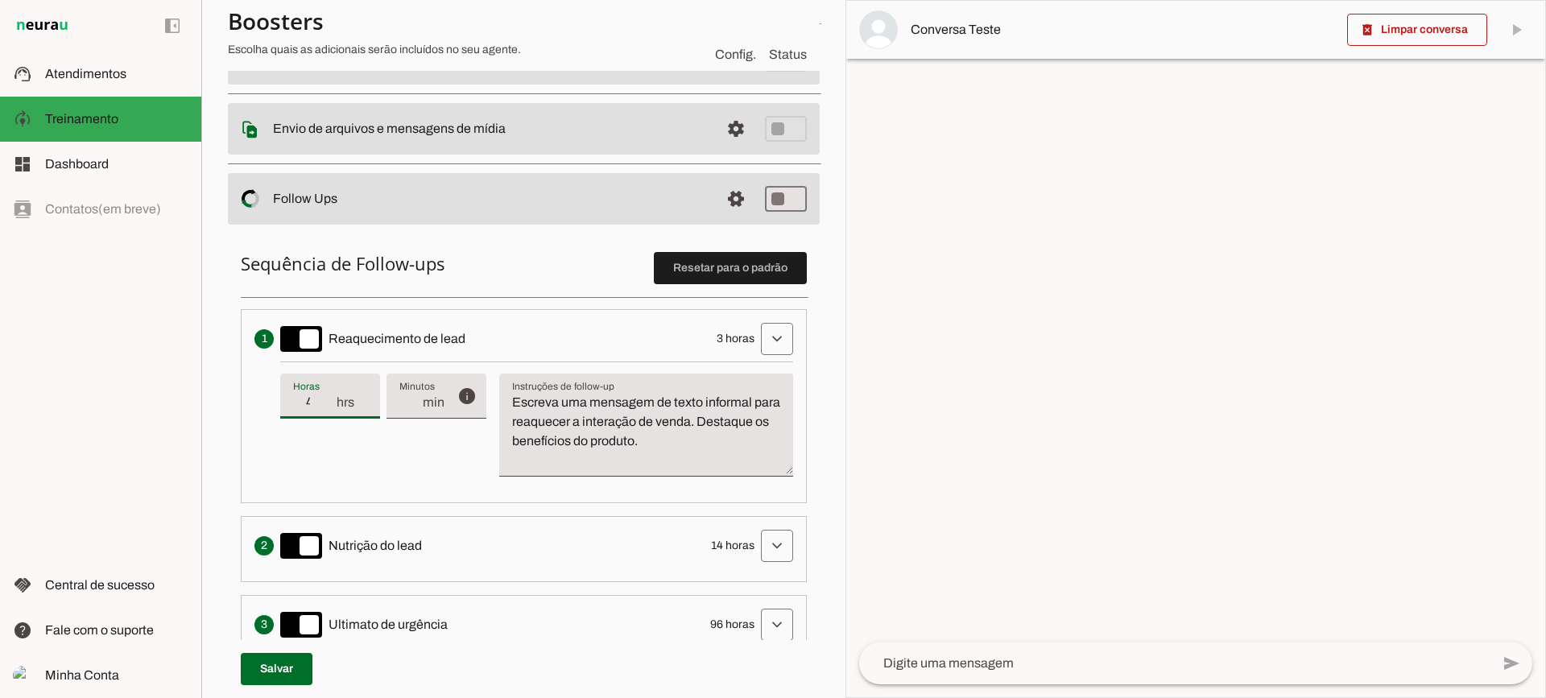
click at [335, 409] on span "hrs" at bounding box center [351, 402] width 32 height 19
type input "3"
type md-filled-text-field "3"
click at [330, 407] on input "3" at bounding box center [314, 402] width 42 height 19
drag, startPoint x: 734, startPoint y: 441, endPoint x: 399, endPoint y: 315, distance: 357.9
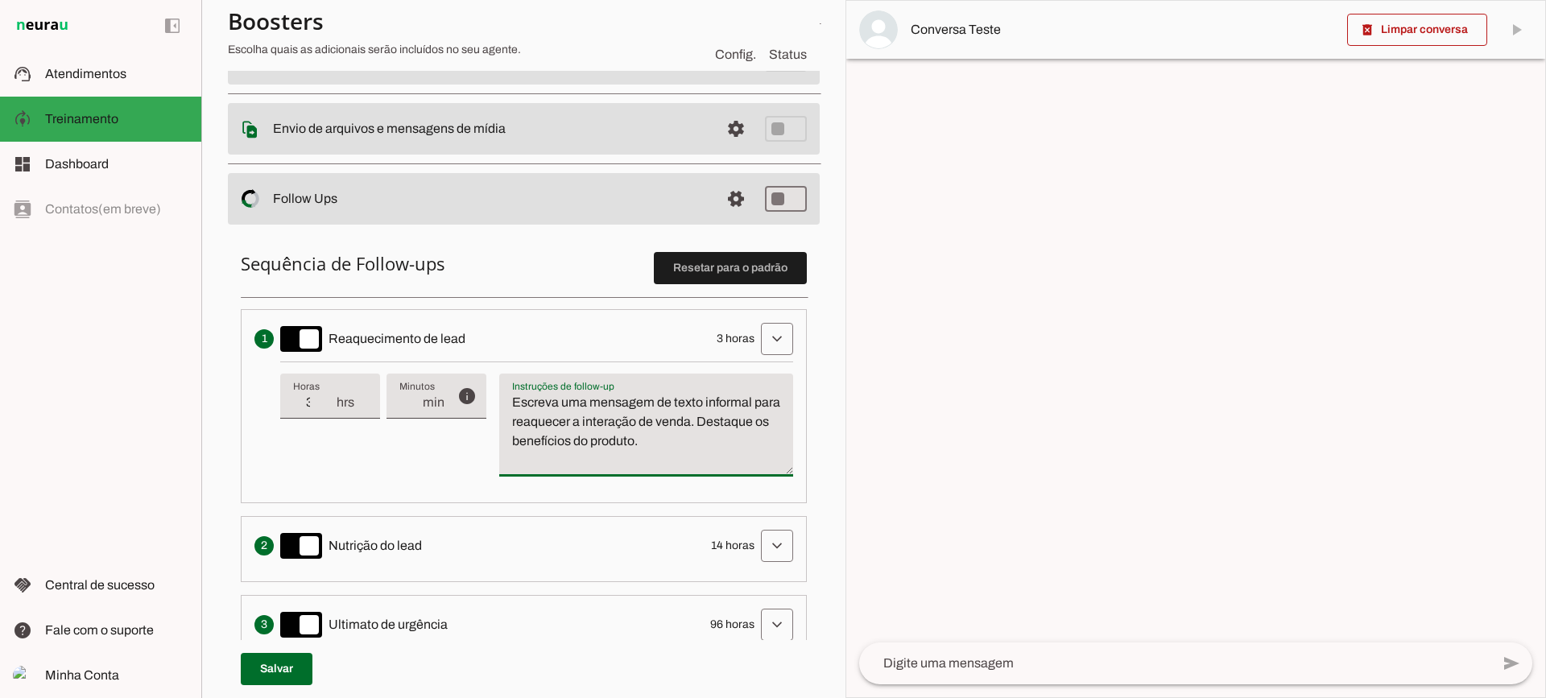
click at [398, 316] on li "Envia uma mensagem para reengajar leads que pararam de responder, incentivando-…" at bounding box center [524, 406] width 566 height 194
type textarea "Escreva uma mensagem de texto informal para reaquecer a interação de venda. Des…"
click at [555, 440] on textarea "Escreva uma mensagem de texto informal para reaquecer a interação de venda. Des…" at bounding box center [646, 431] width 294 height 77
click at [725, 209] on span at bounding box center [735, 199] width 39 height 39
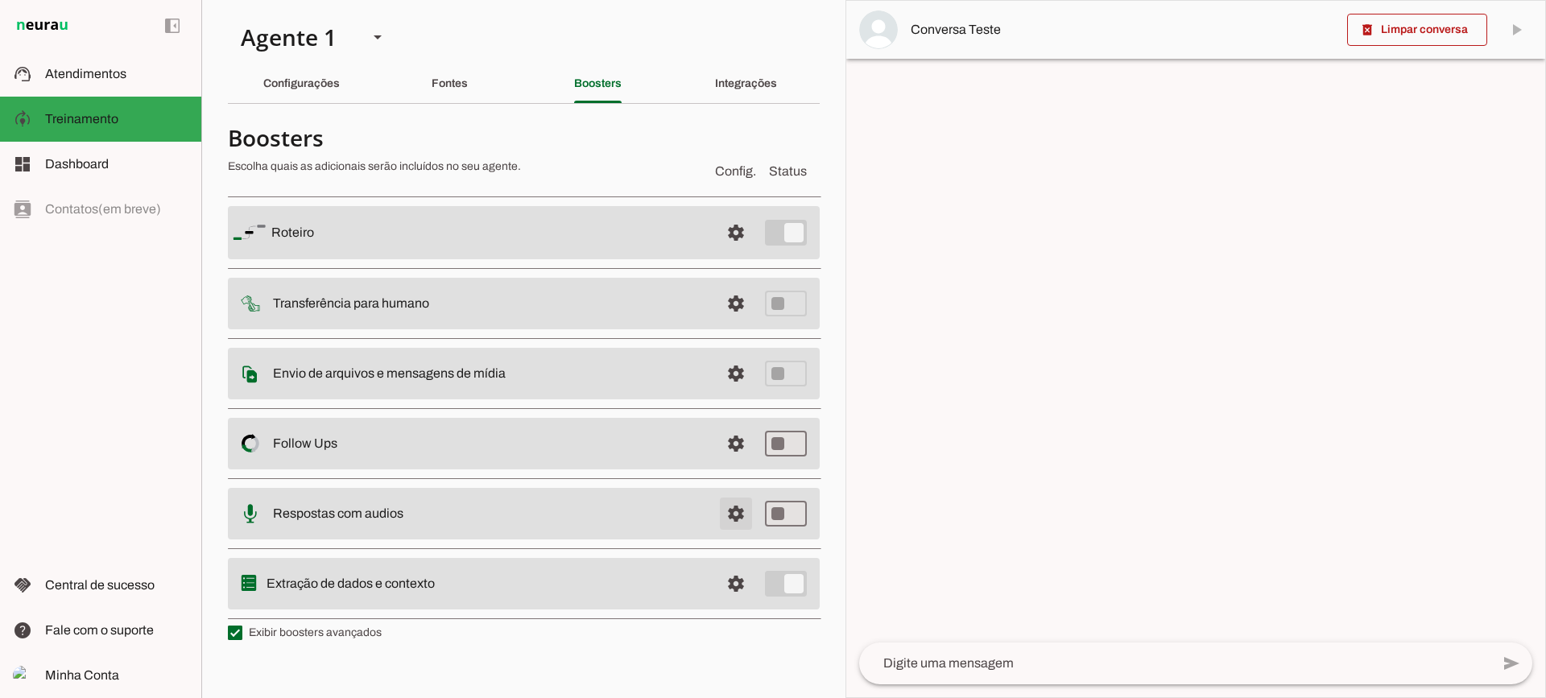
click at [746, 510] on span at bounding box center [735, 513] width 39 height 39
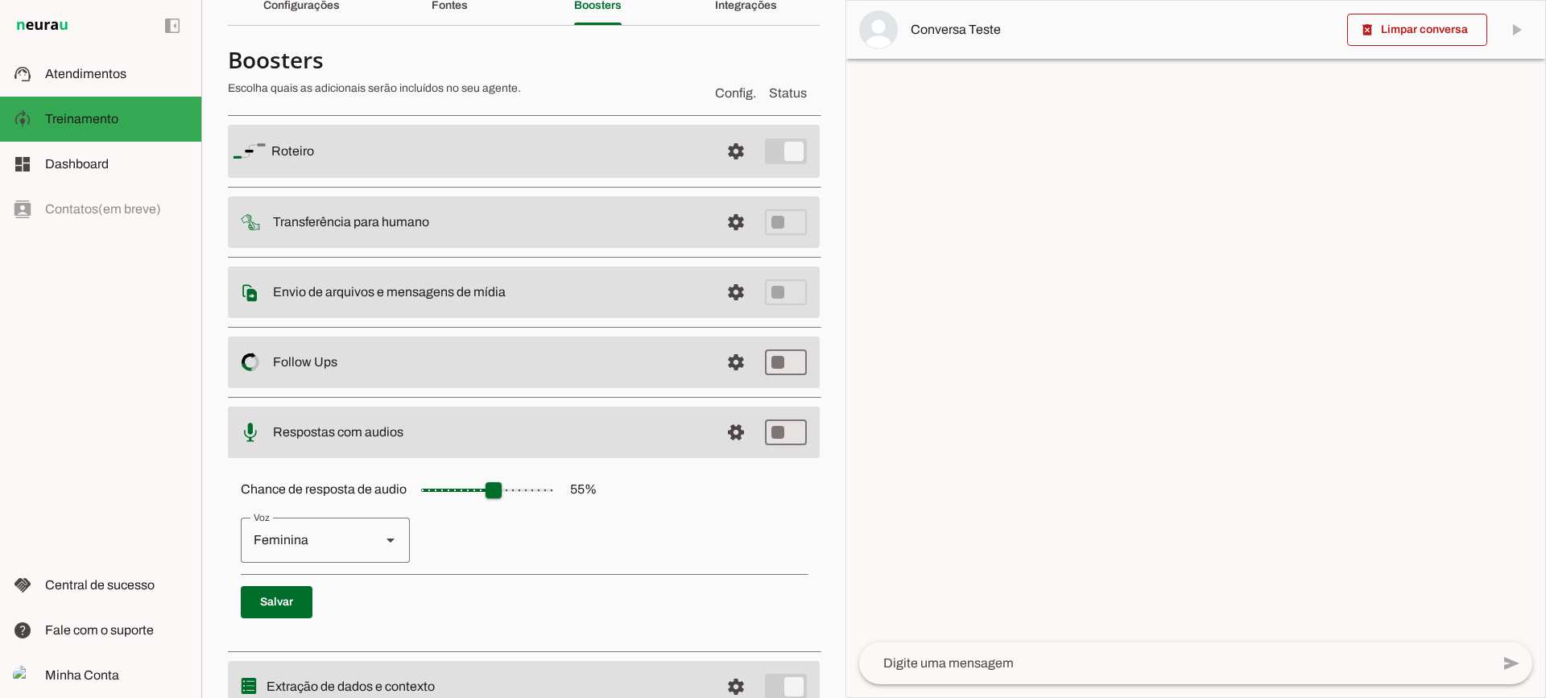
scroll to position [147, 0]
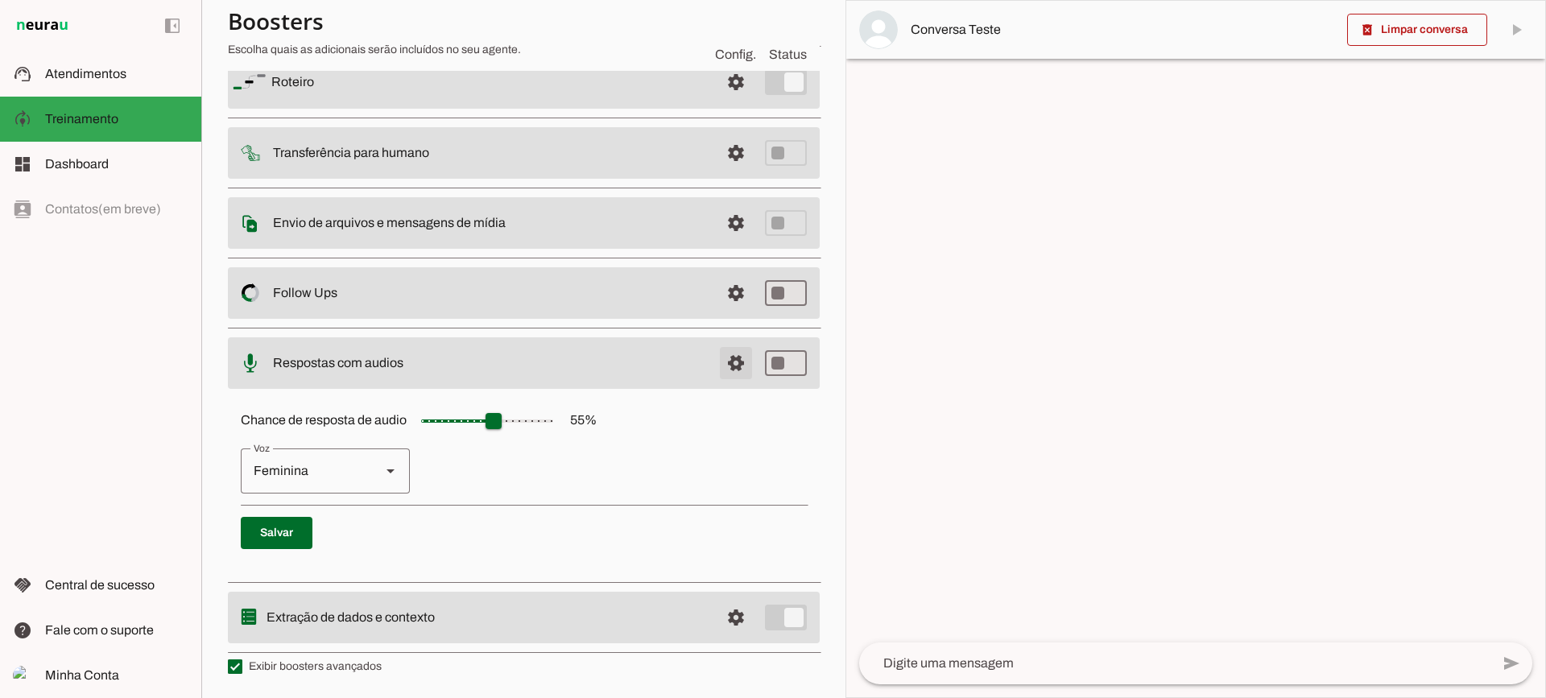
click at [716, 361] on span at bounding box center [735, 363] width 39 height 39
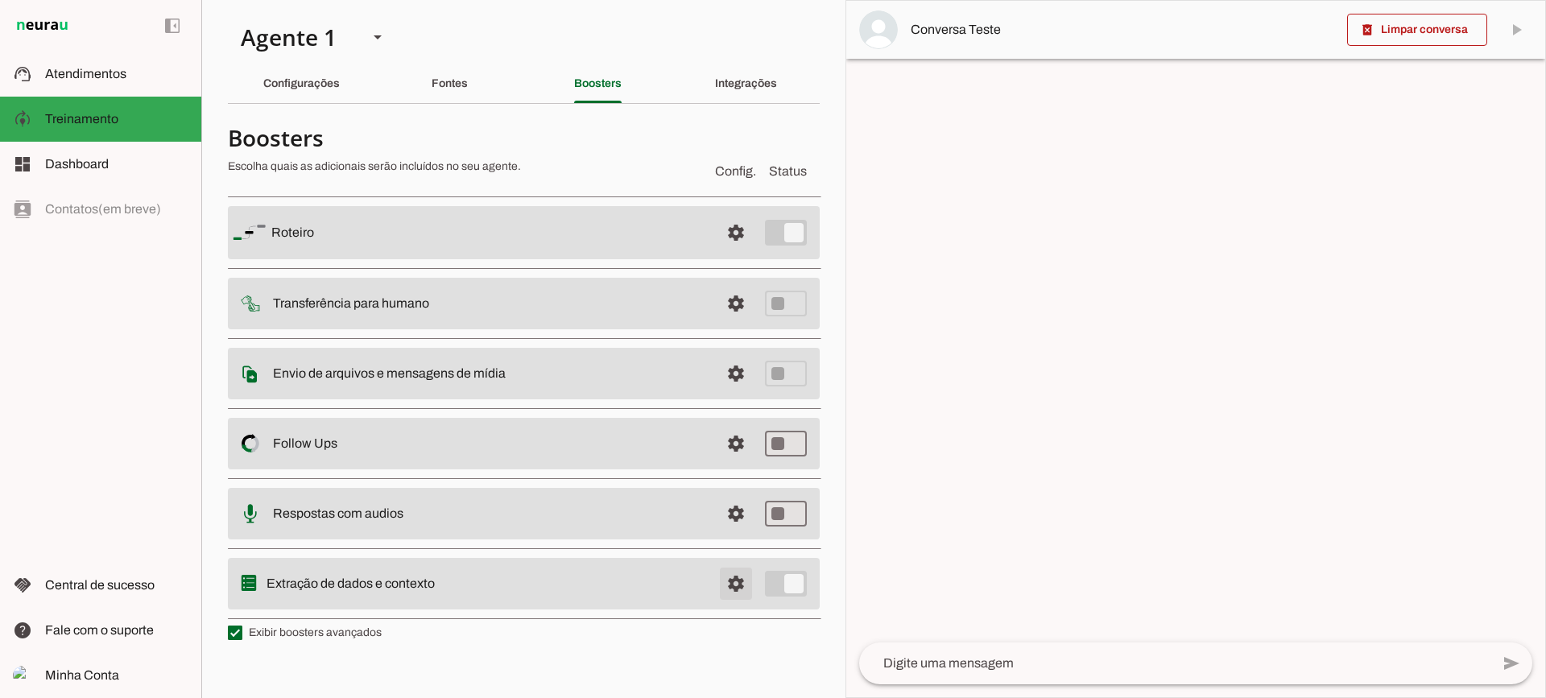
click at [734, 576] on span at bounding box center [735, 583] width 39 height 39
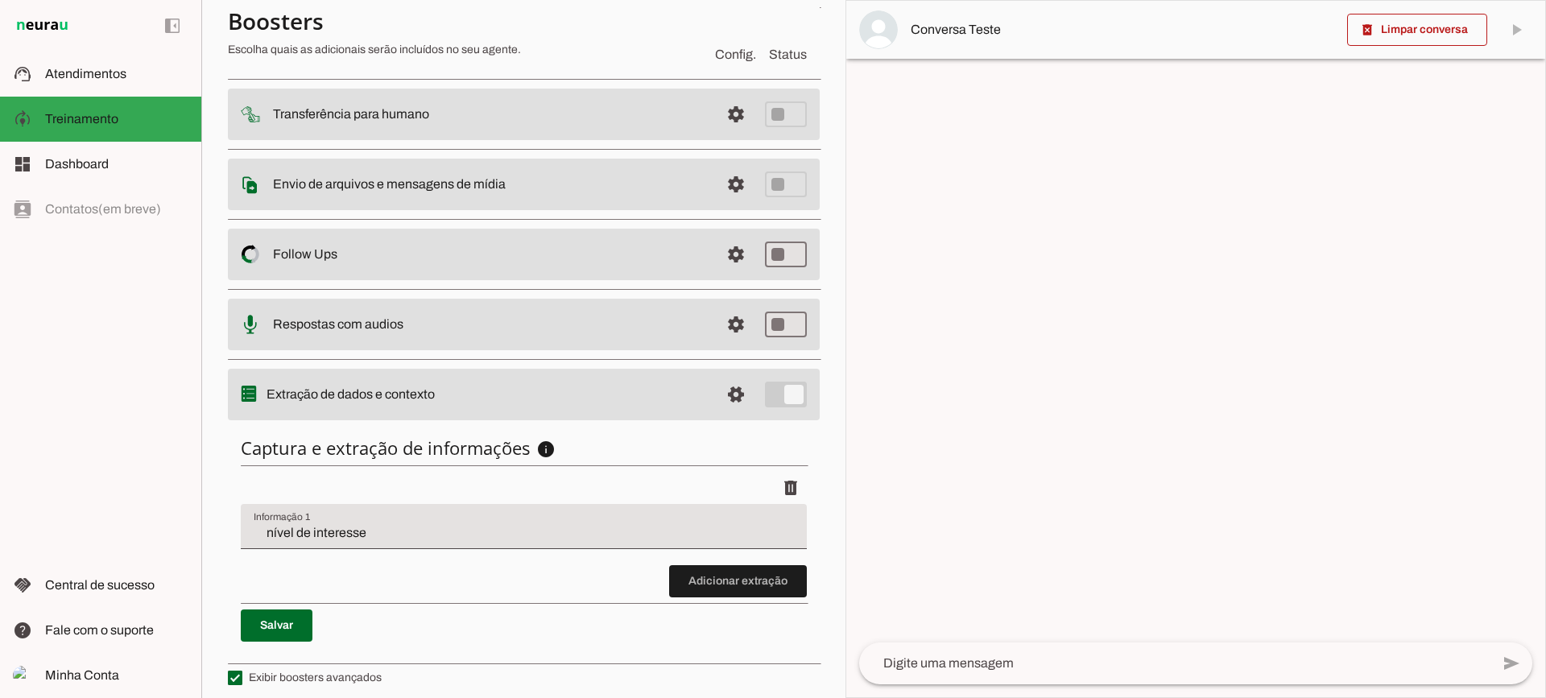
scroll to position [197, 0]
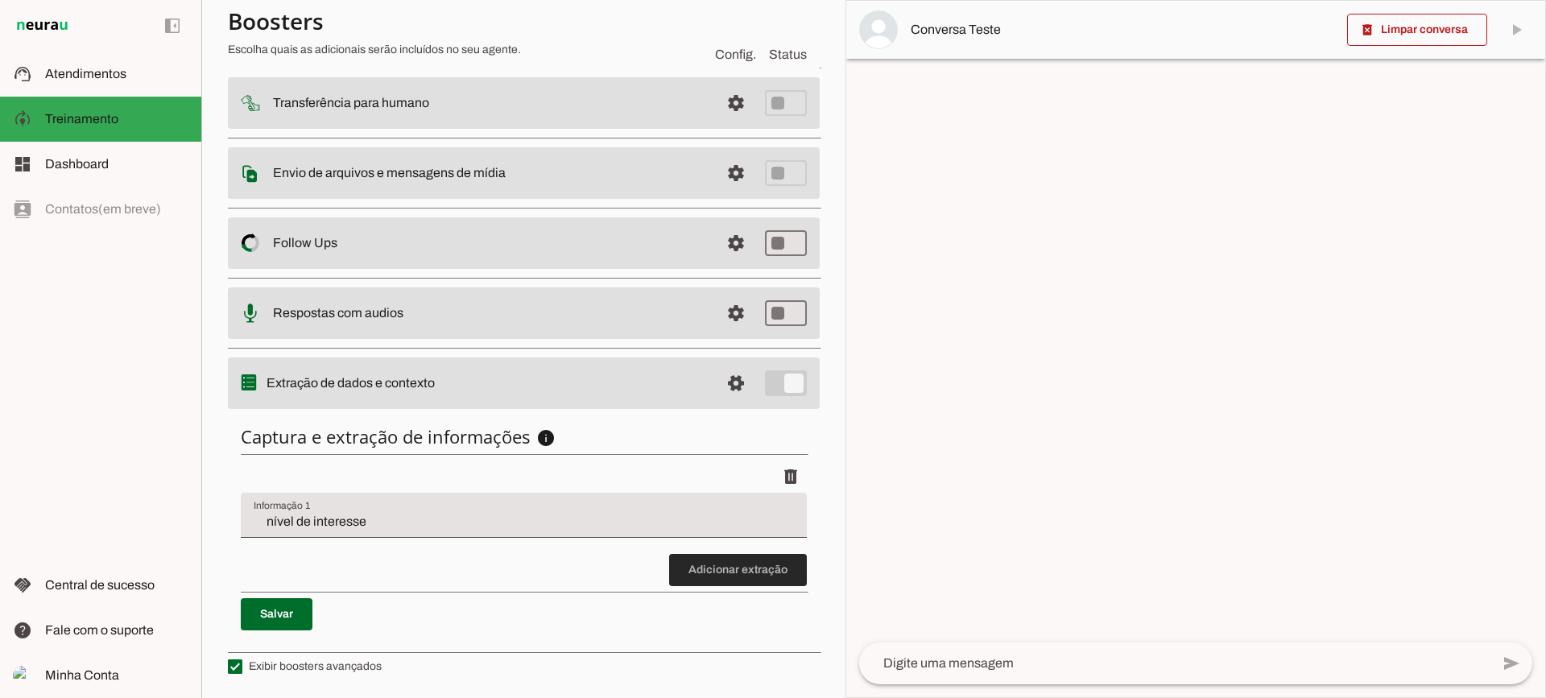
click at [712, 576] on span at bounding box center [738, 570] width 138 height 39
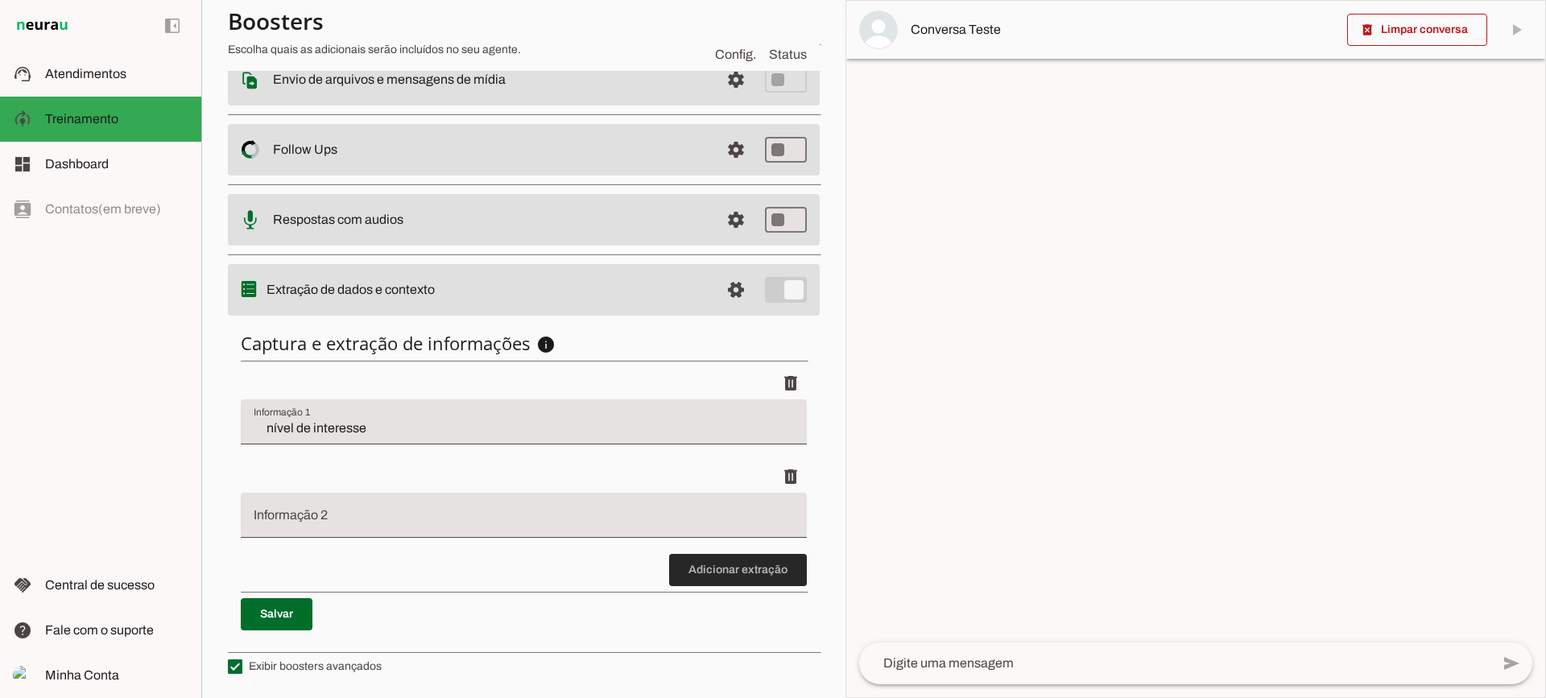
click at [703, 576] on span at bounding box center [738, 570] width 138 height 39
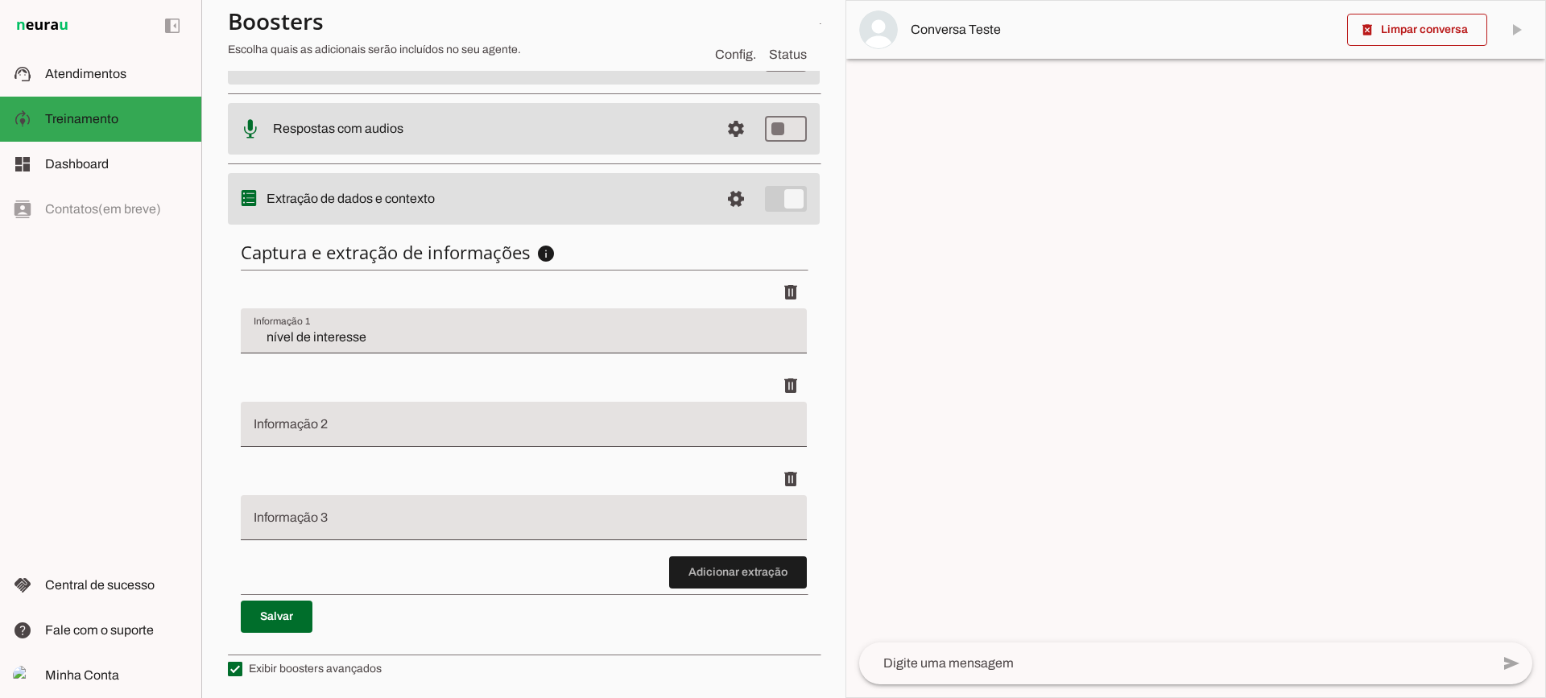
scroll to position [384, 0]
click at [715, 576] on span at bounding box center [738, 570] width 138 height 39
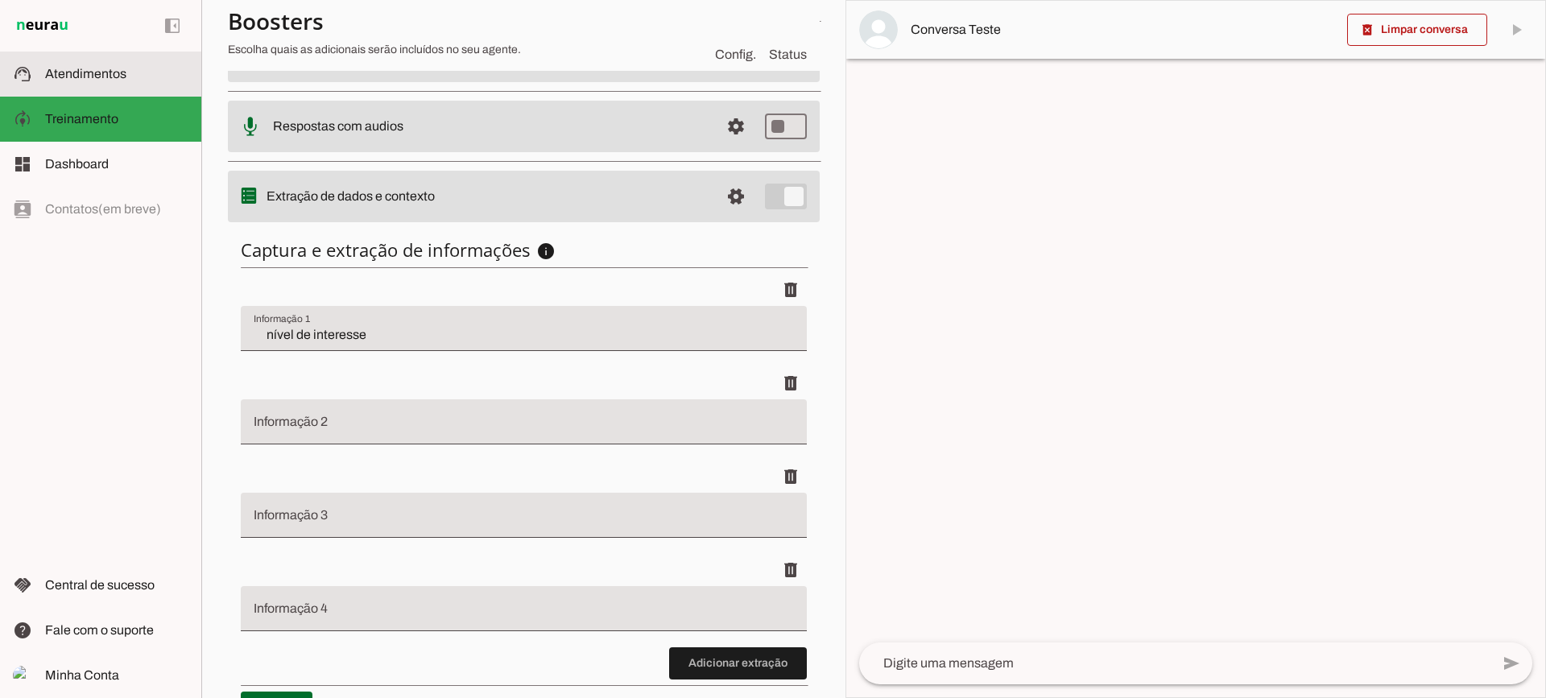
click at [141, 66] on slot at bounding box center [116, 73] width 143 height 19
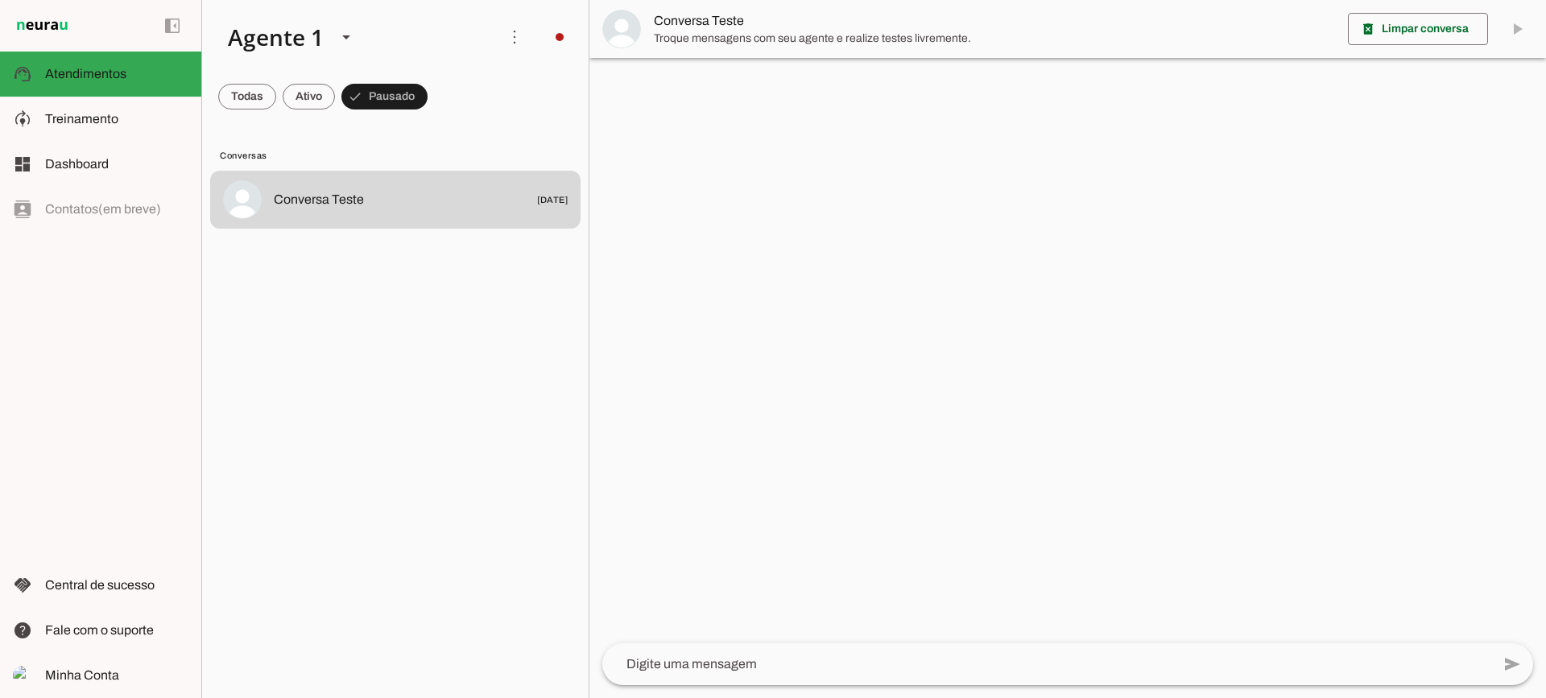
click at [646, 29] on md-item "Conversa Teste" at bounding box center [1067, 29] width 956 height 58
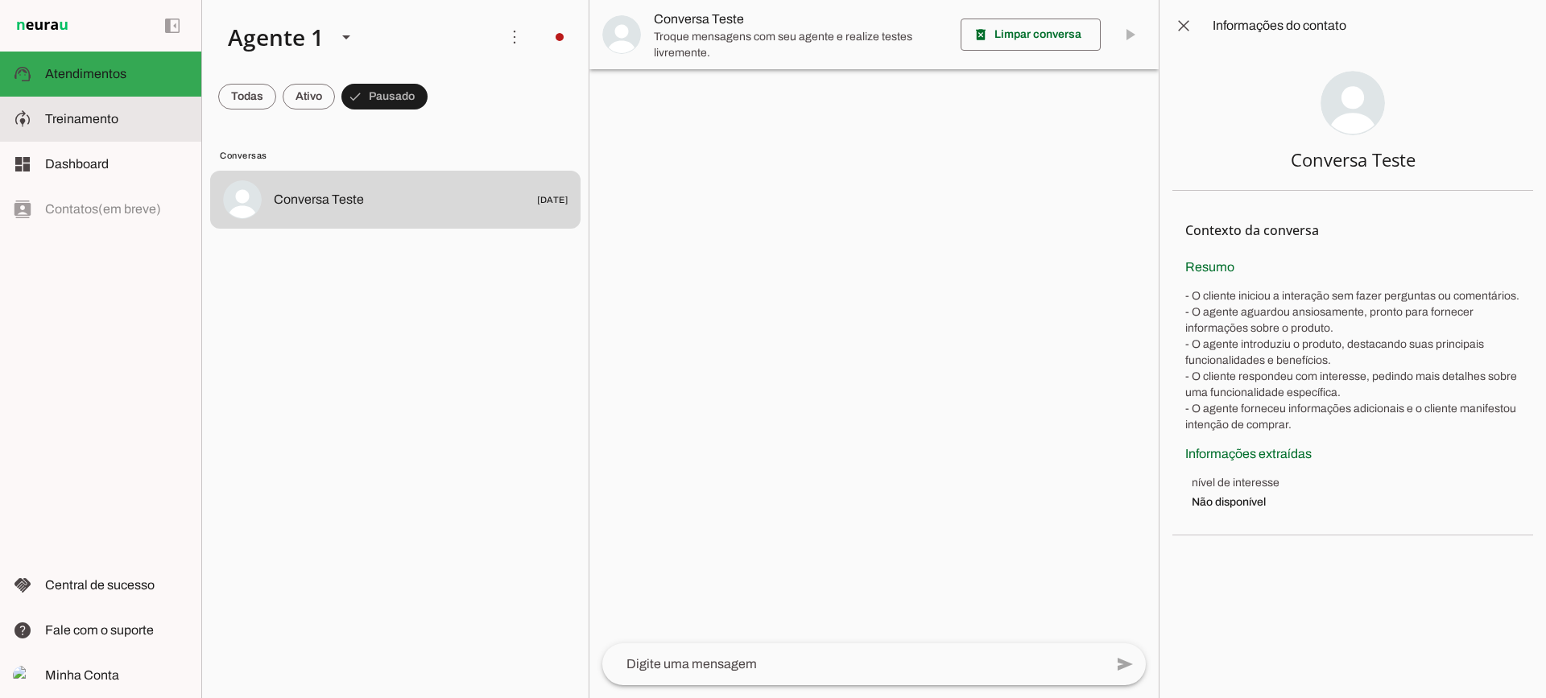
click at [151, 127] on slot at bounding box center [116, 118] width 143 height 19
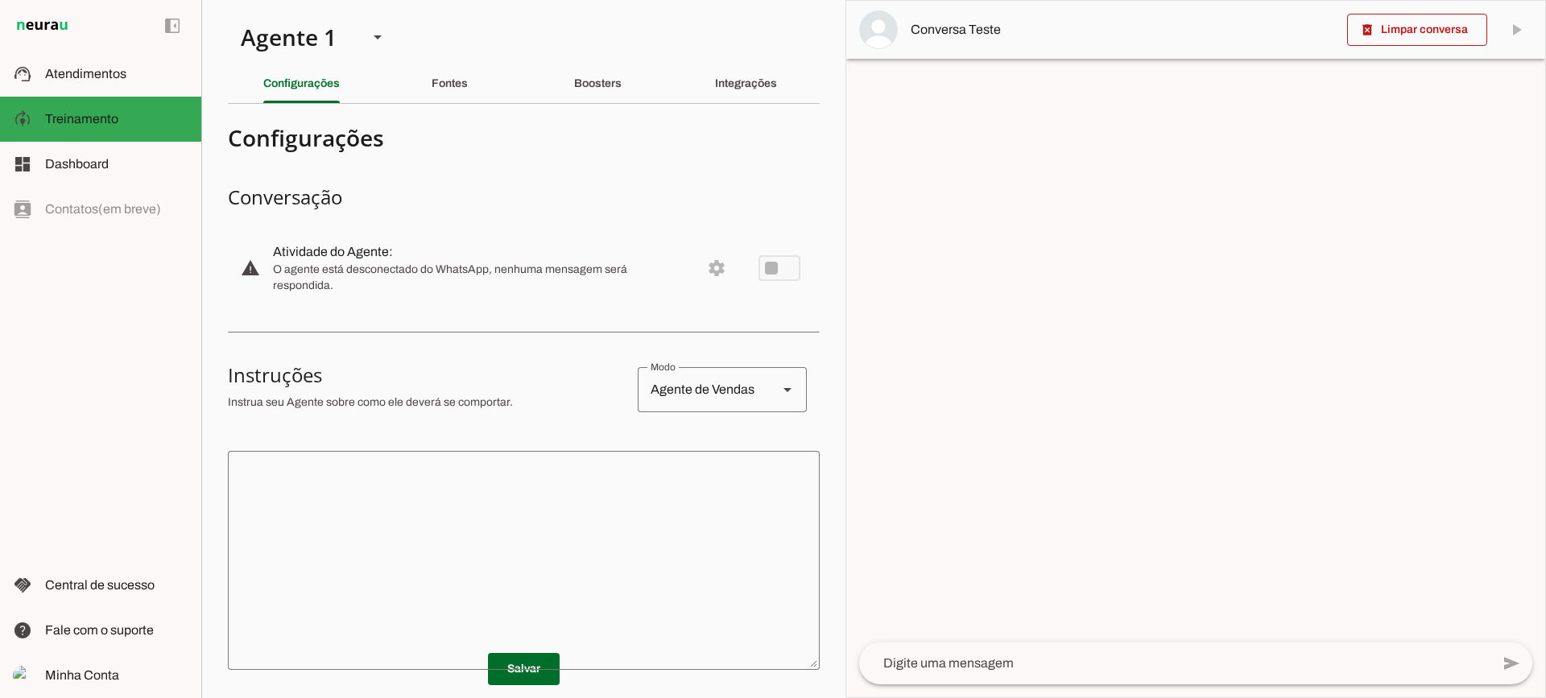
click at [578, 121] on md-list-item "Configurações" at bounding box center [524, 138] width 592 height 42
click at [0, 0] on slot "Boosters" at bounding box center [0, 0] width 0 height 0
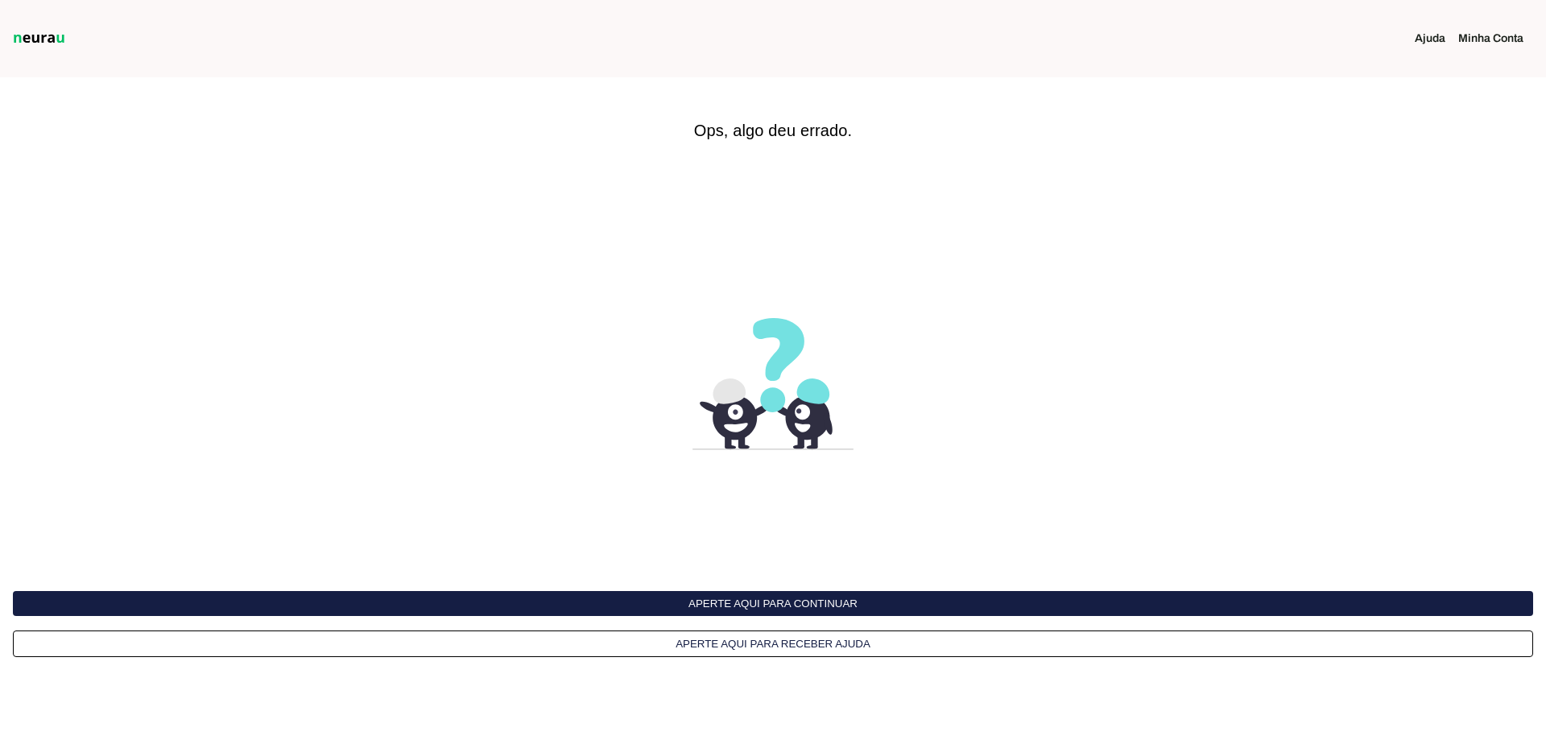
click at [781, 592] on button "Aperte aqui para continuar" at bounding box center [773, 603] width 1520 height 25
click at [42, 35] on img at bounding box center [39, 38] width 59 height 19
click at [800, 598] on button "Aperte aqui para continuar" at bounding box center [773, 603] width 1520 height 25
drag, startPoint x: 519, startPoint y: 80, endPoint x: 493, endPoint y: 14, distance: 70.9
click at [519, 79] on interface-delivery-control-page at bounding box center [773, 370] width 1546 height 740
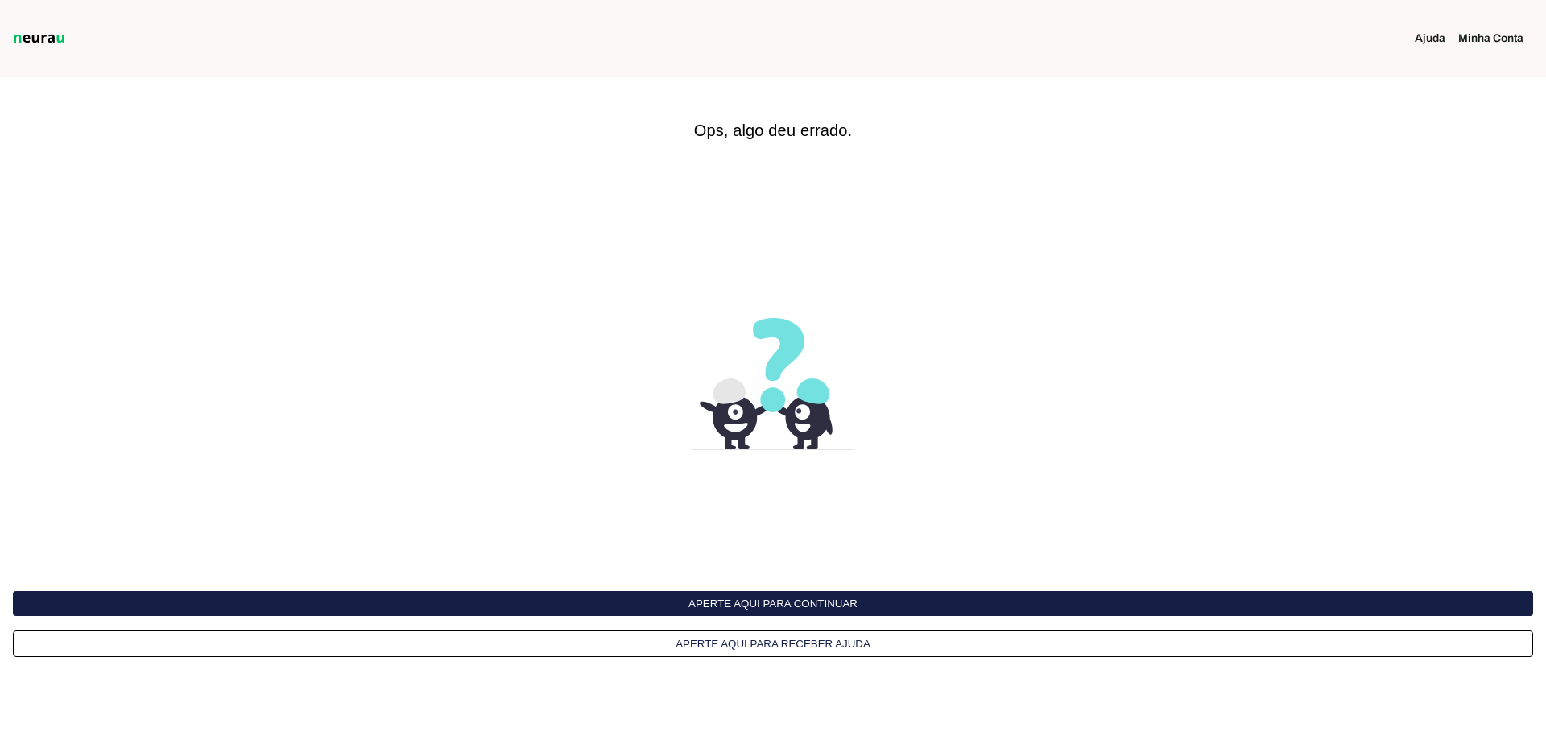
click at [819, 607] on button "Aperte aqui para continuar" at bounding box center [773, 603] width 1520 height 25
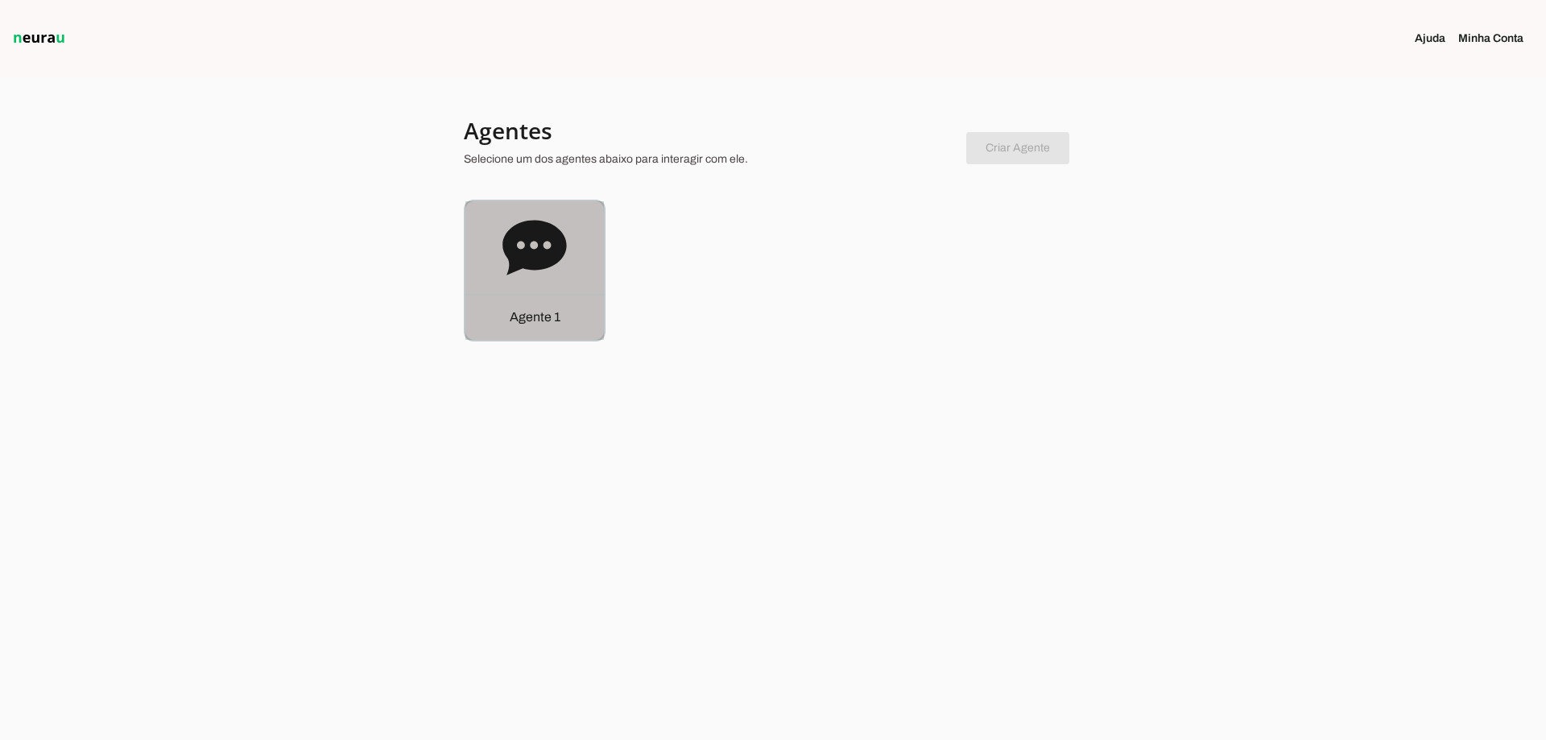
click at [565, 277] on icon at bounding box center [534, 248] width 64 height 64
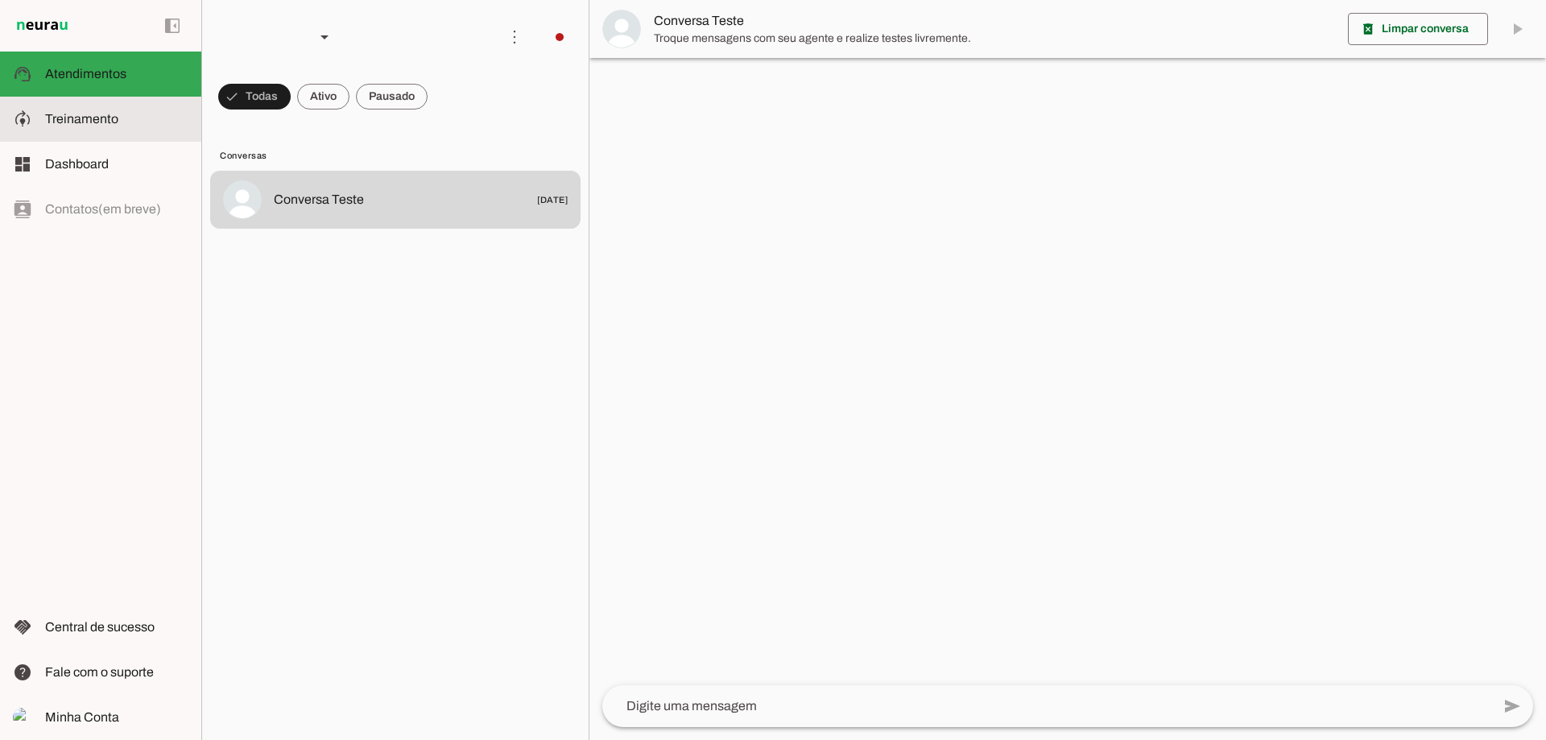
click at [129, 105] on md-item "model_training Treinamento Treinamento" at bounding box center [100, 119] width 201 height 45
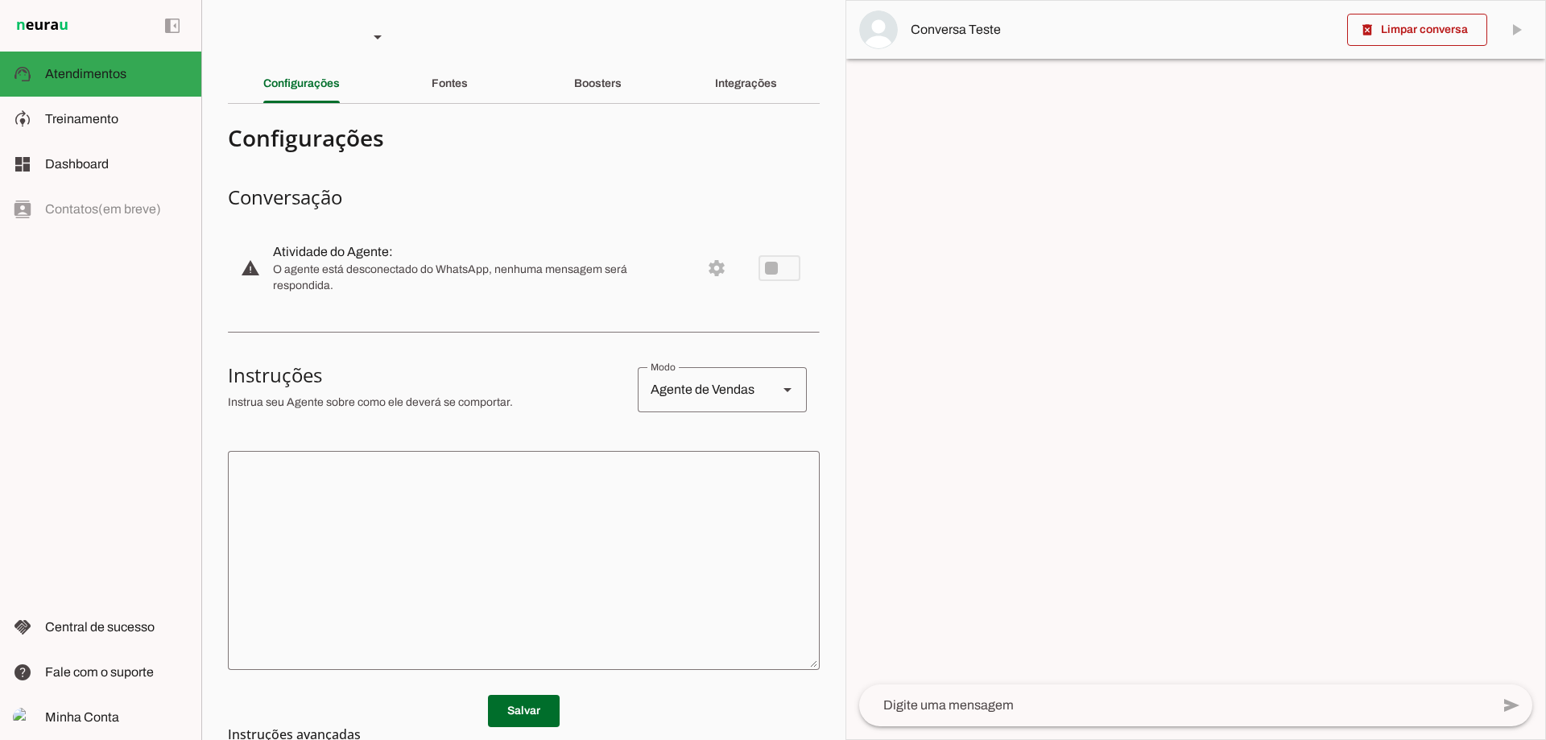
click at [431, 90] on div "Fontes" at bounding box center [449, 83] width 36 height 39
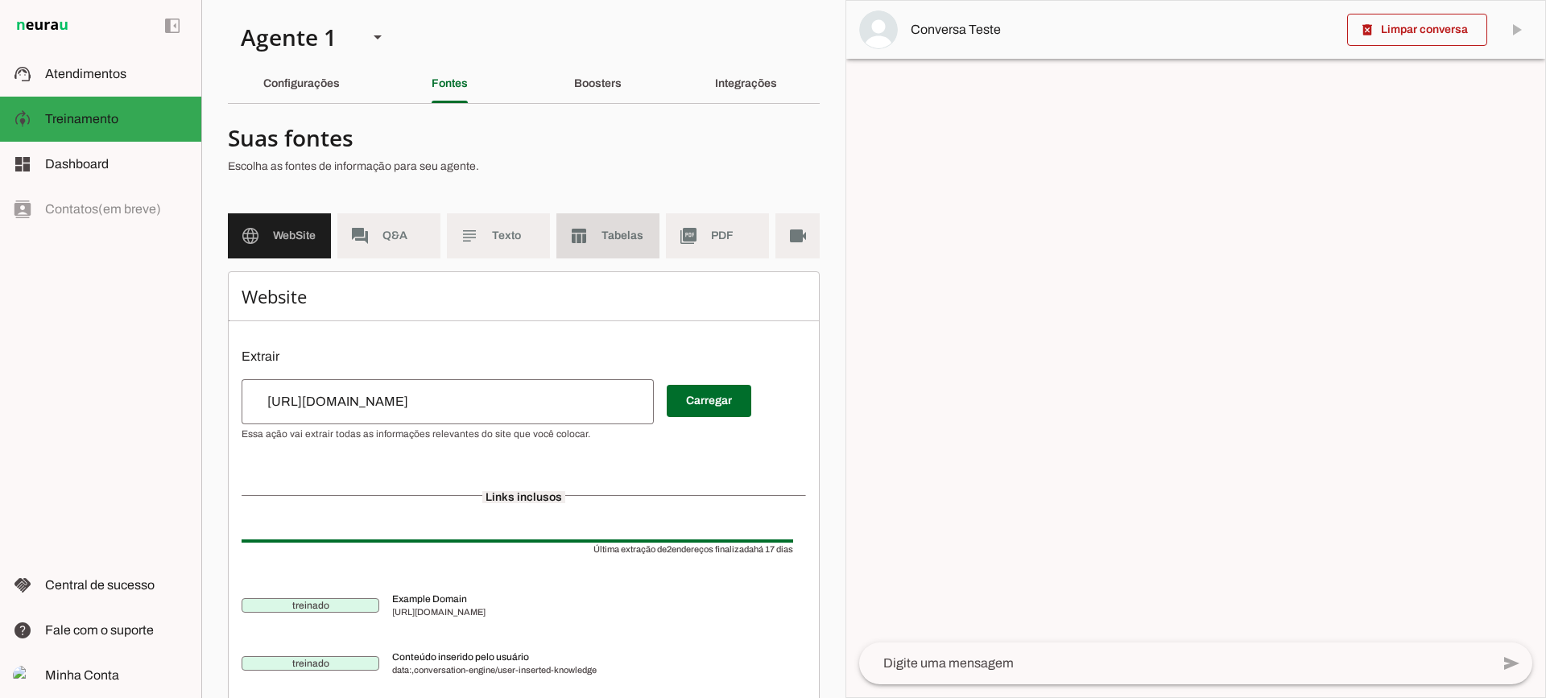
click at [0, 0] on slot "table_chart" at bounding box center [0, 0] width 0 height 0
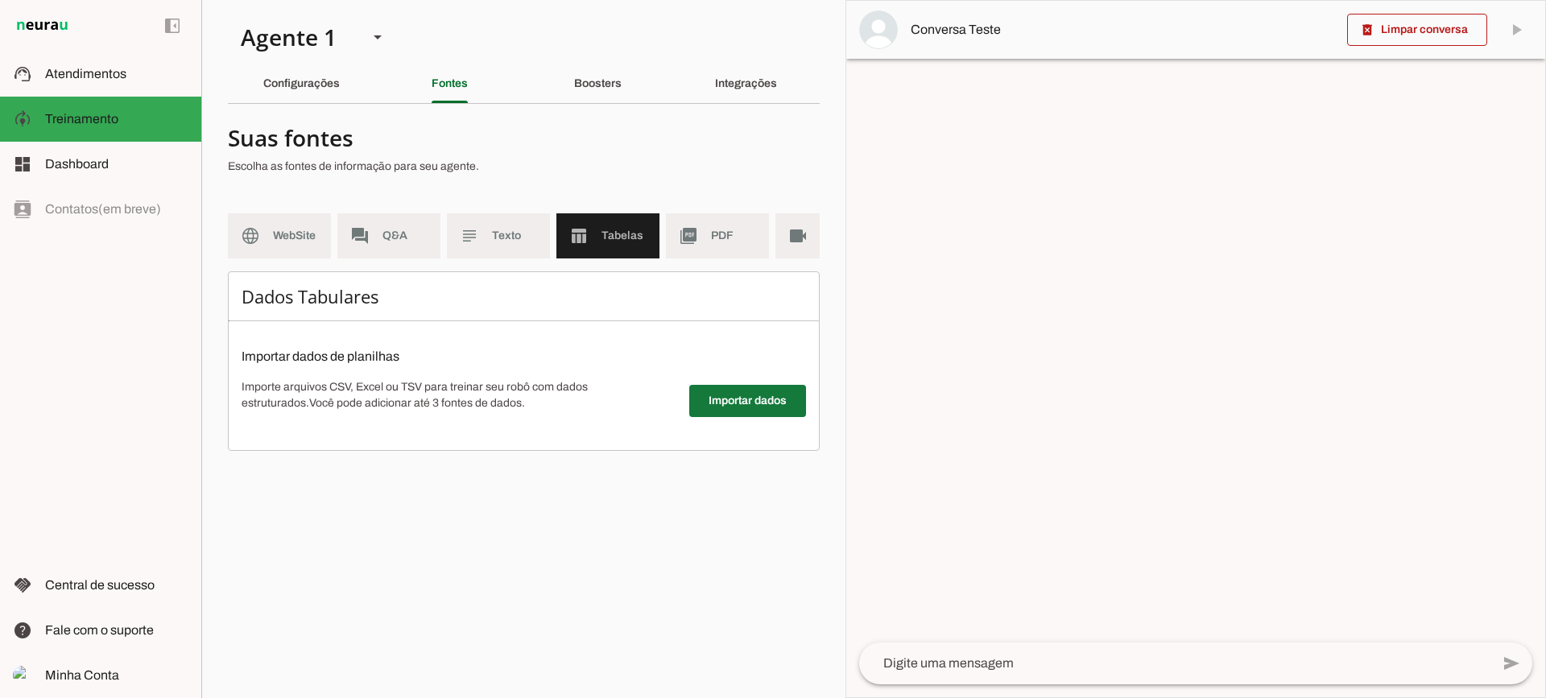
click at [772, 413] on span at bounding box center [747, 401] width 117 height 39
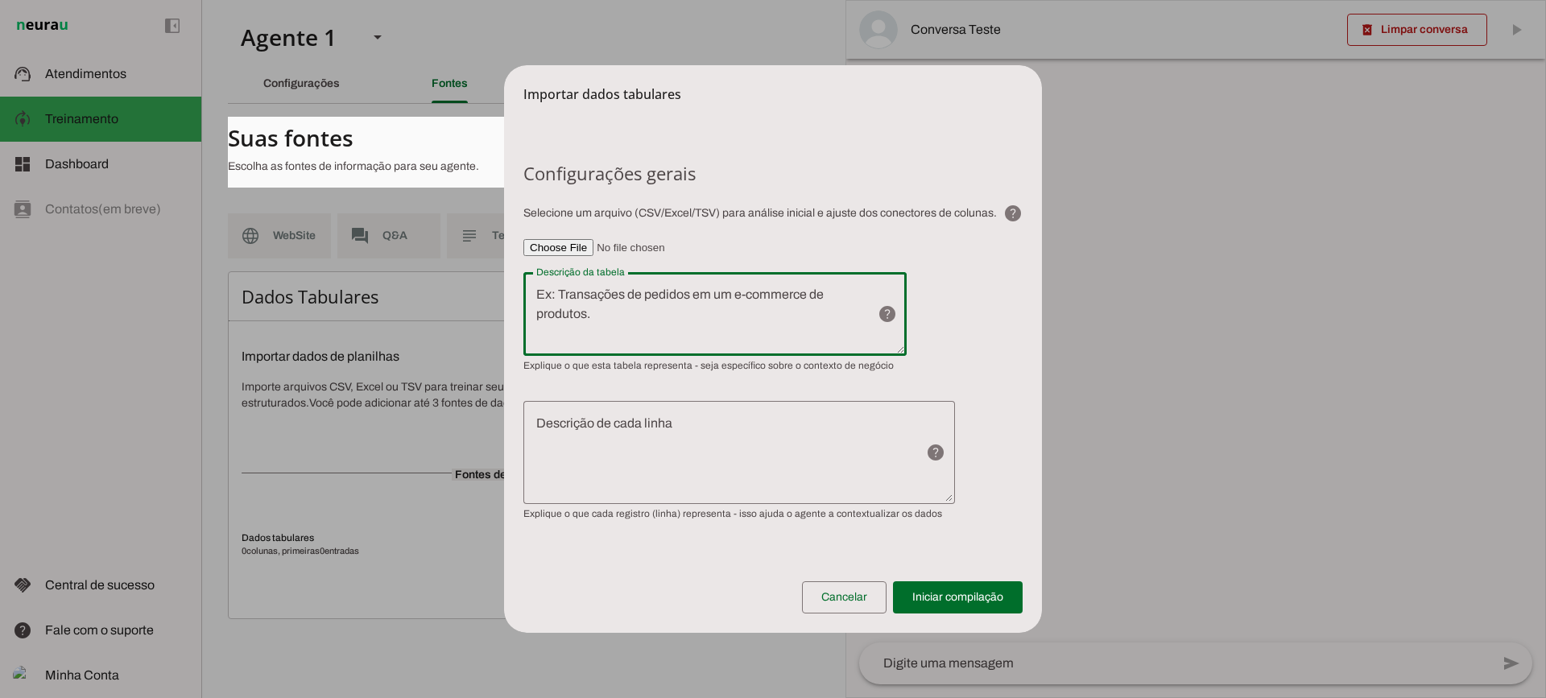
click at [602, 299] on textarea "Descrição da tabela" at bounding box center [693, 314] width 341 height 58
click at [639, 451] on textarea "Descrição de cada linha" at bounding box center [718, 452] width 390 height 77
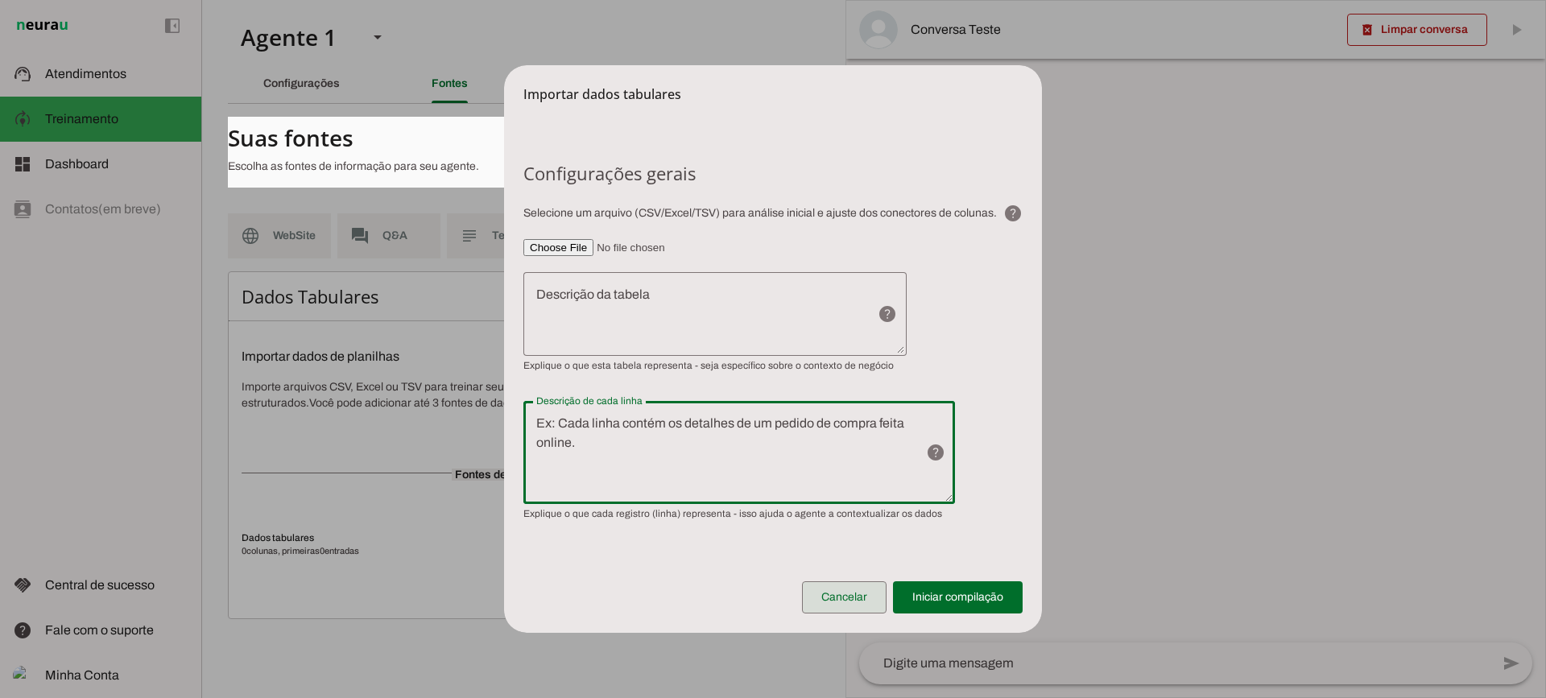
click at [811, 580] on span at bounding box center [844, 597] width 85 height 39
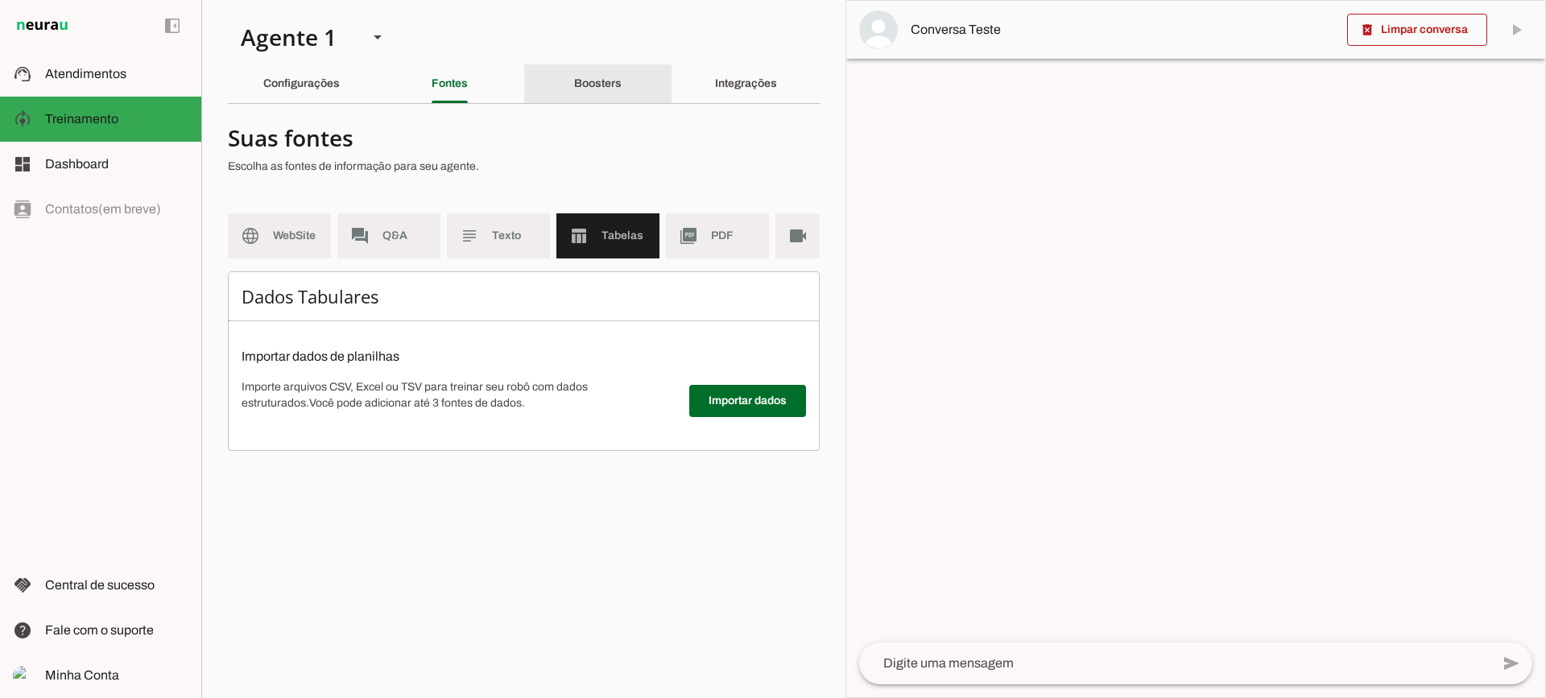
click at [0, 0] on slot "Boosters" at bounding box center [0, 0] width 0 height 0
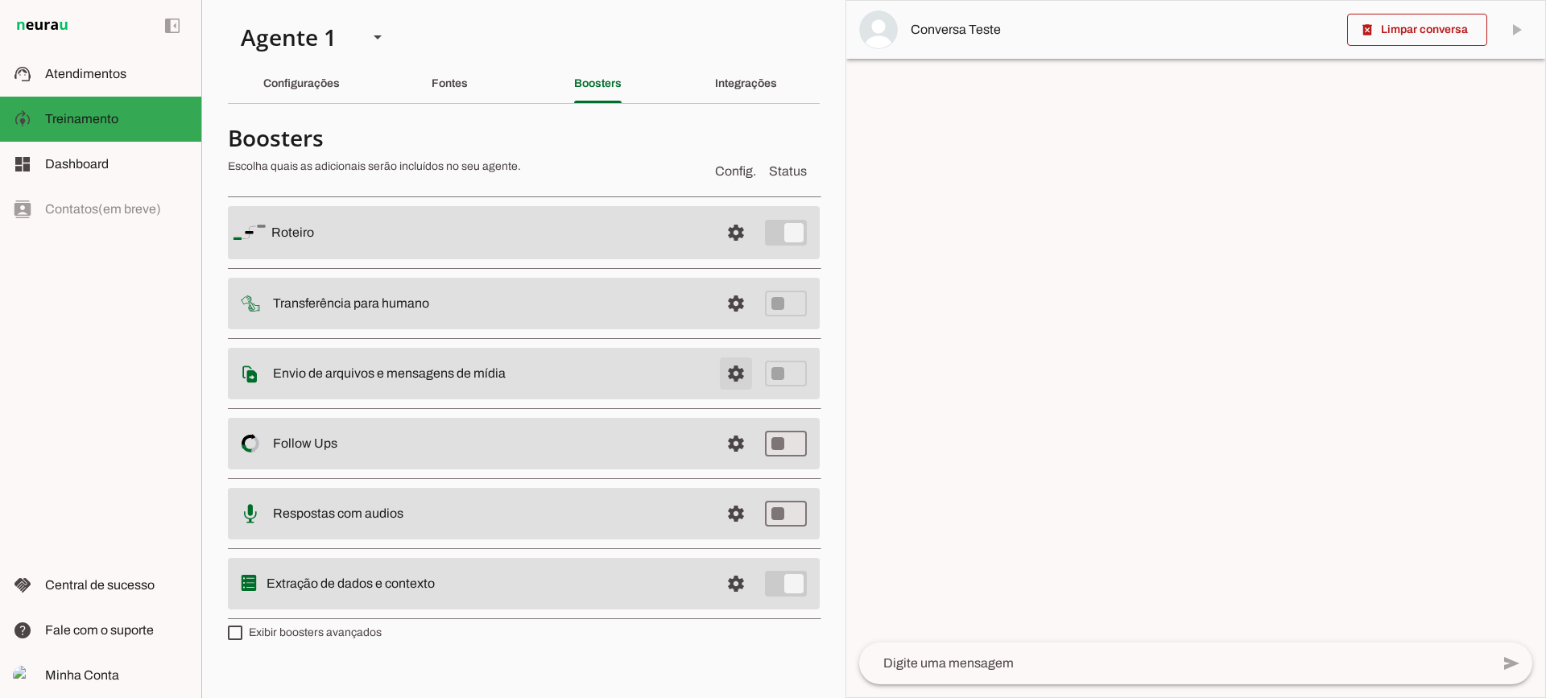
click at [714, 364] on md-item "settings Envio de arquivos e mensagens de mídia Arquivos e mensagens de mídia O…" at bounding box center [524, 374] width 592 height 52
click at [727, 371] on span at bounding box center [735, 373] width 39 height 39
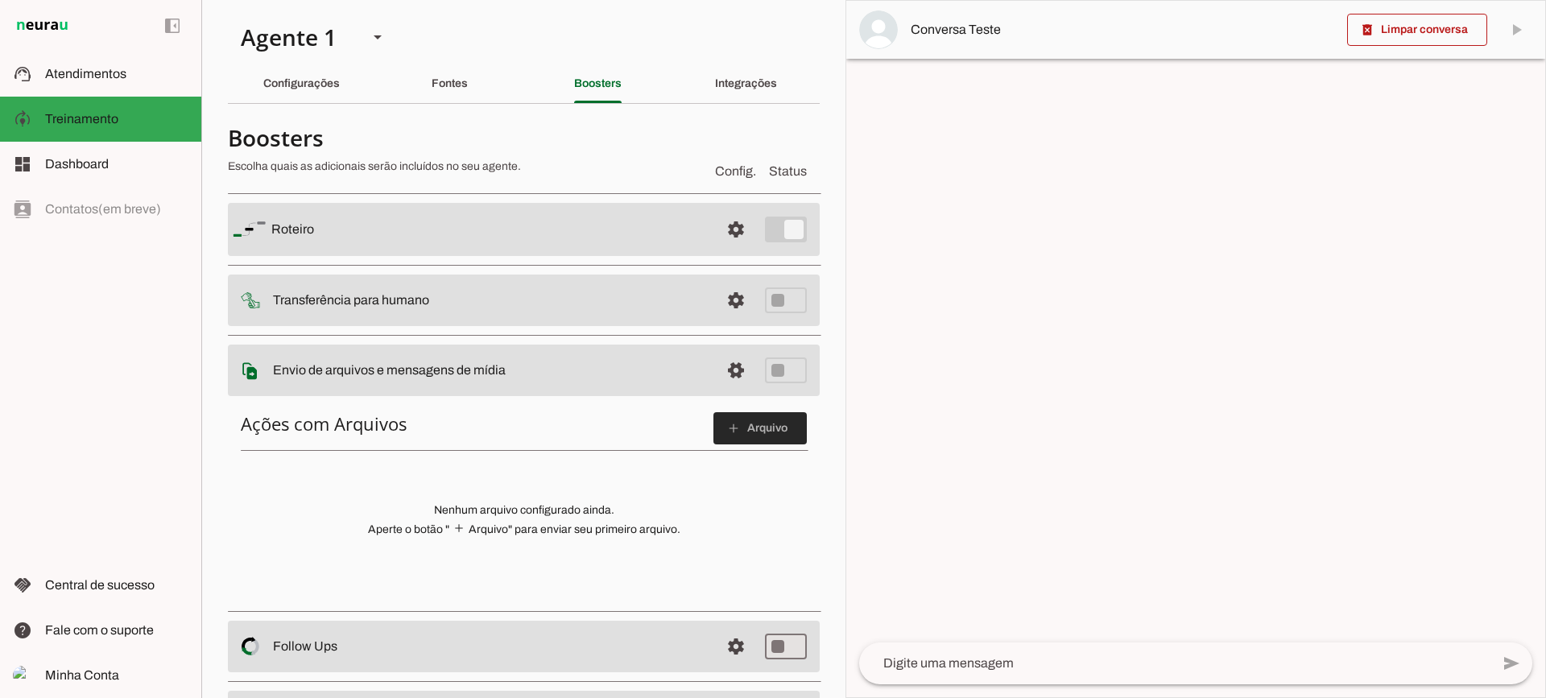
click at [763, 427] on span at bounding box center [759, 428] width 93 height 39
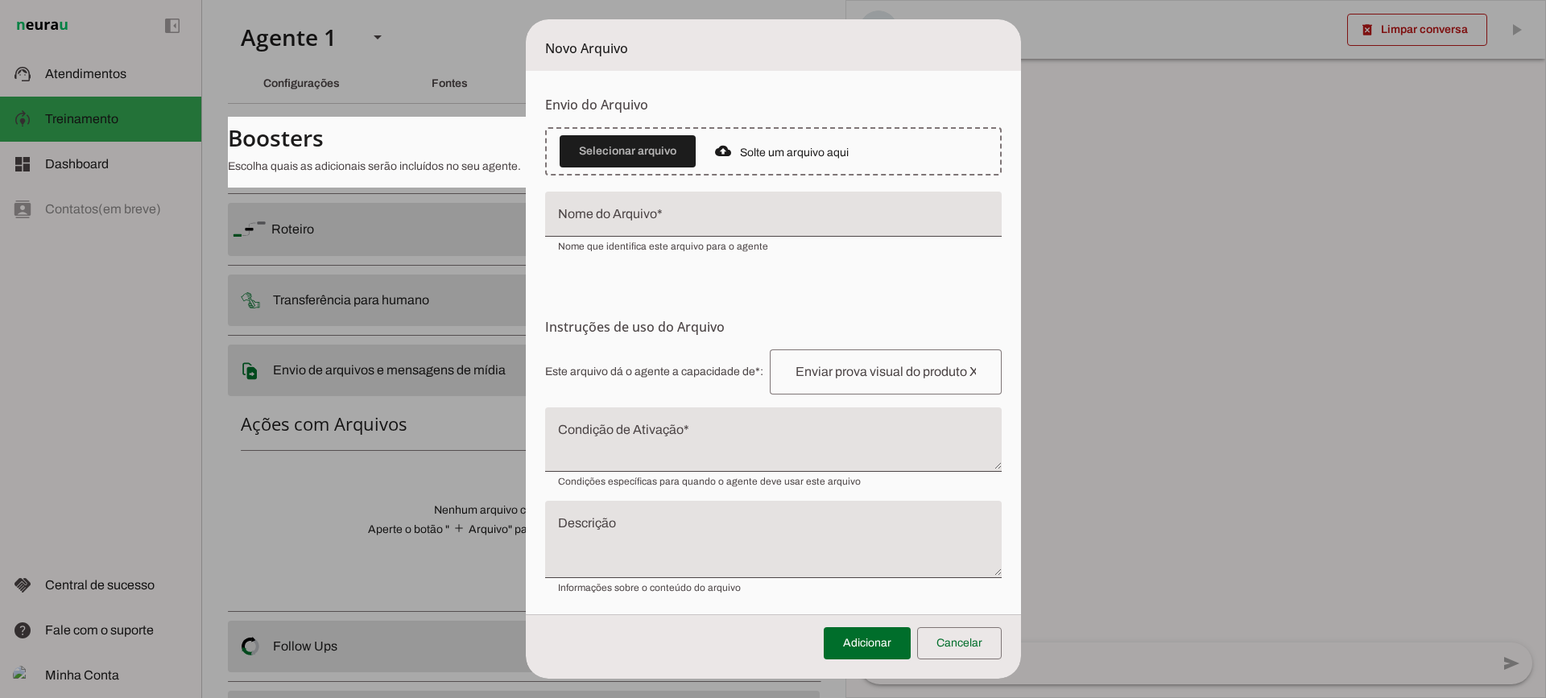
click at [613, 433] on textarea "Condição de Ativação" at bounding box center [773, 446] width 456 height 39
drag, startPoint x: 1001, startPoint y: 643, endPoint x: 637, endPoint y: 60, distance: 687.7
click at [999, 642] on span at bounding box center [959, 643] width 85 height 39
